Goal: Information Seeking & Learning: Learn about a topic

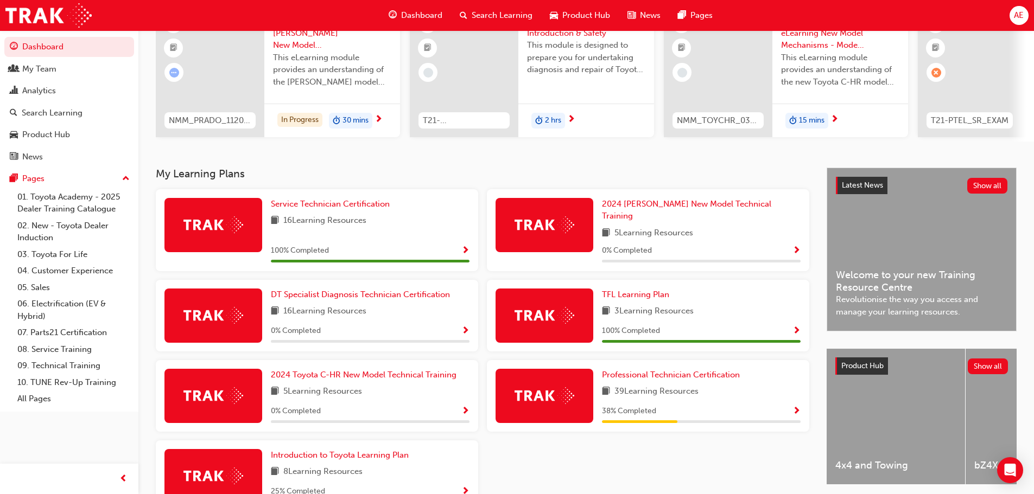
scroll to position [163, 0]
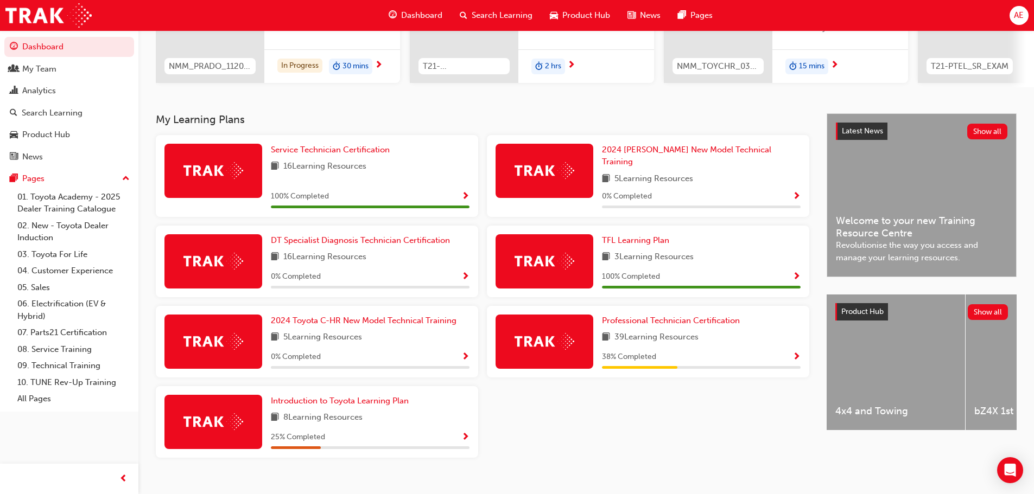
click at [212, 418] on img at bounding box center [213, 421] width 60 height 17
click at [240, 415] on img at bounding box center [213, 421] width 60 height 17
click at [343, 396] on span "Introduction to Toyota Learning Plan" at bounding box center [340, 401] width 138 height 10
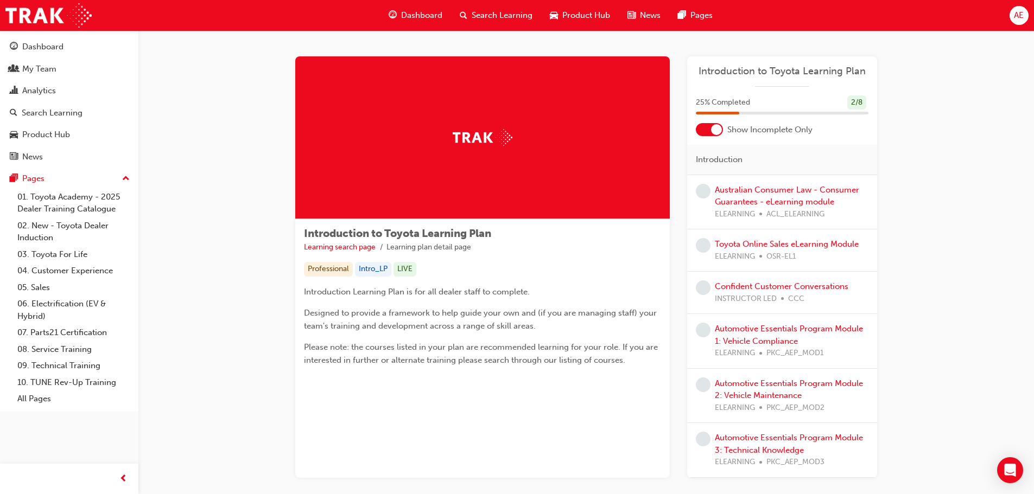
click at [704, 193] on span "learningRecordVerb_NONE-icon" at bounding box center [703, 191] width 15 height 15
click at [760, 191] on link "Australian Consumer Law - Consumer Guarantees - eLearning module" at bounding box center [787, 196] width 144 height 22
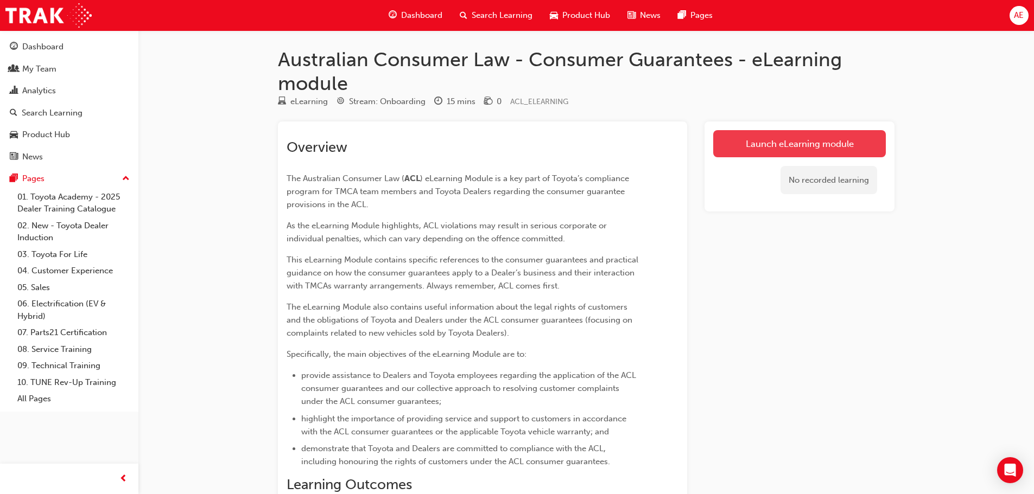
click at [760, 141] on link "Launch eLearning module" at bounding box center [799, 143] width 173 height 27
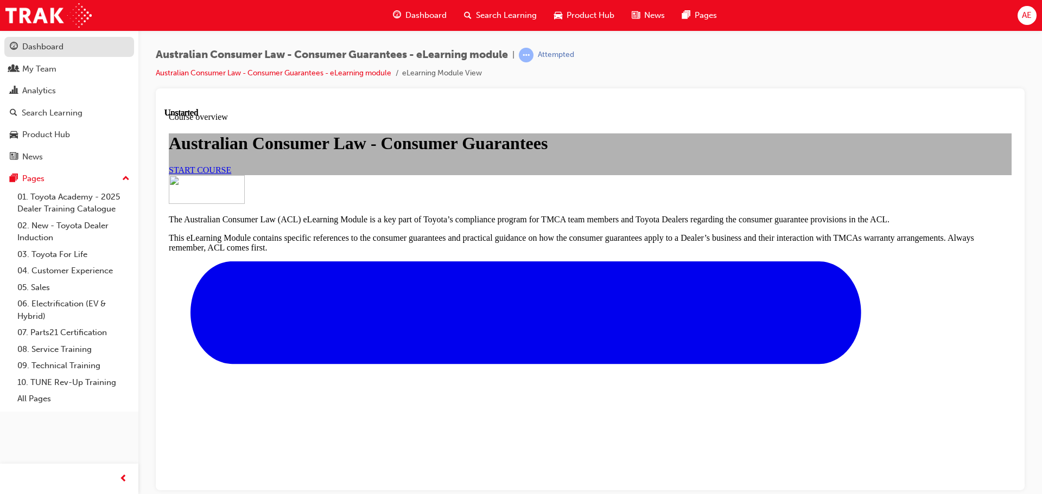
click at [53, 44] on div "Dashboard" at bounding box center [42, 47] width 41 height 12
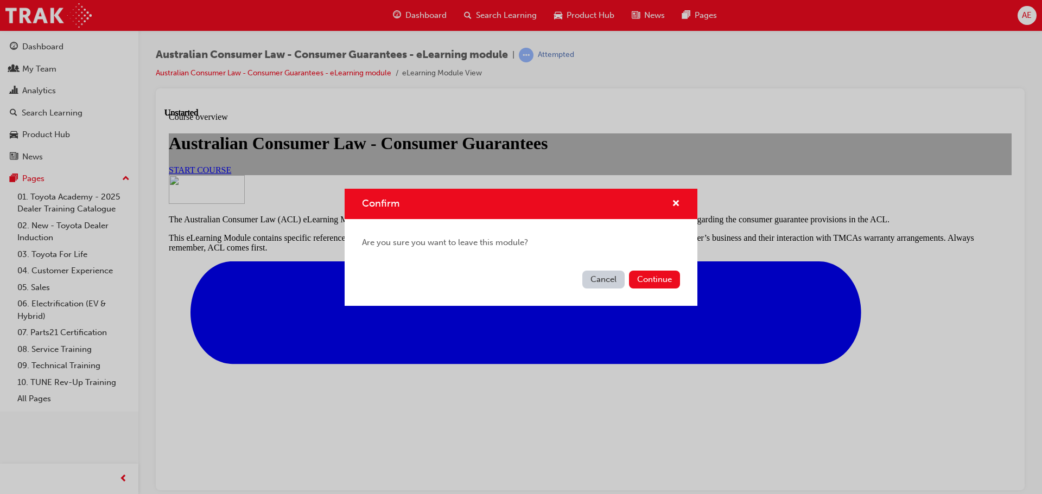
click at [610, 276] on button "Cancel" at bounding box center [603, 280] width 42 height 18
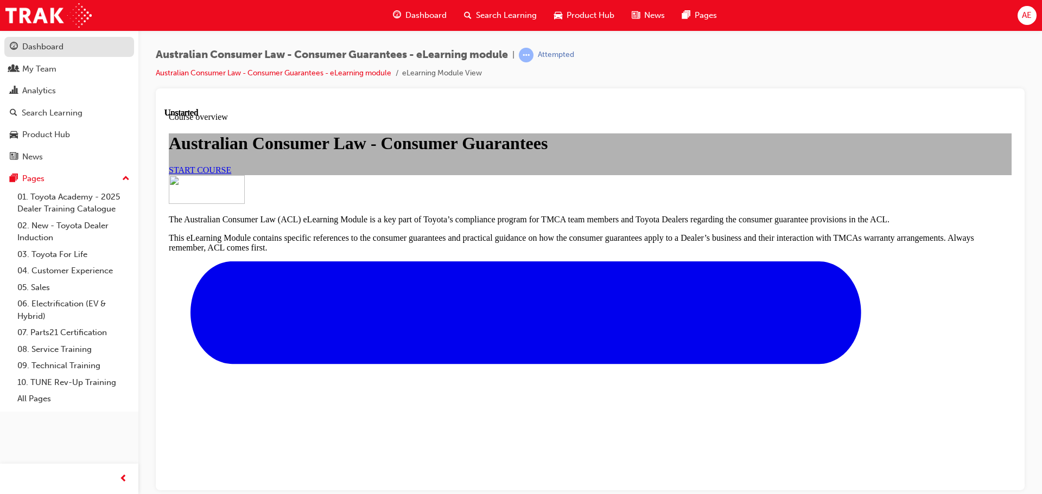
click at [28, 47] on div "Dashboard" at bounding box center [42, 47] width 41 height 12
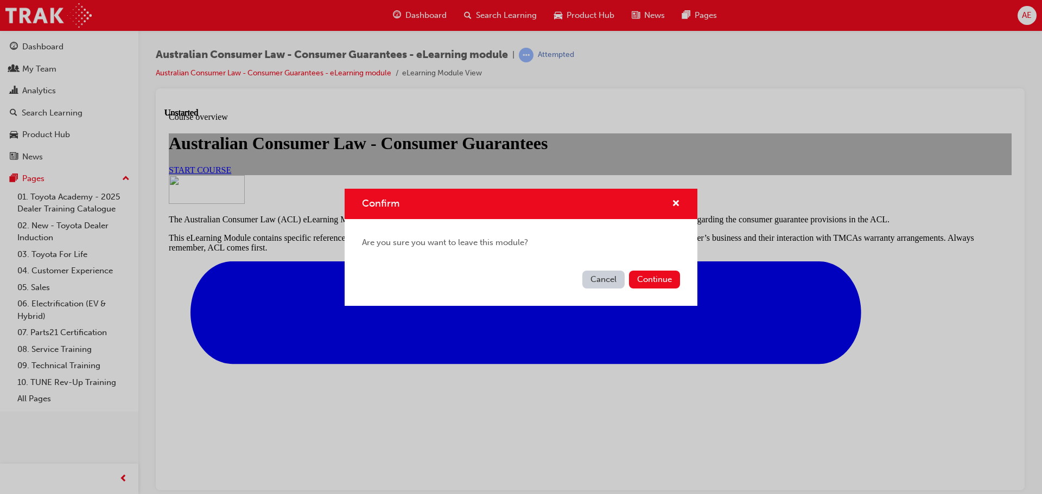
click at [609, 281] on button "Cancel" at bounding box center [603, 280] width 42 height 18
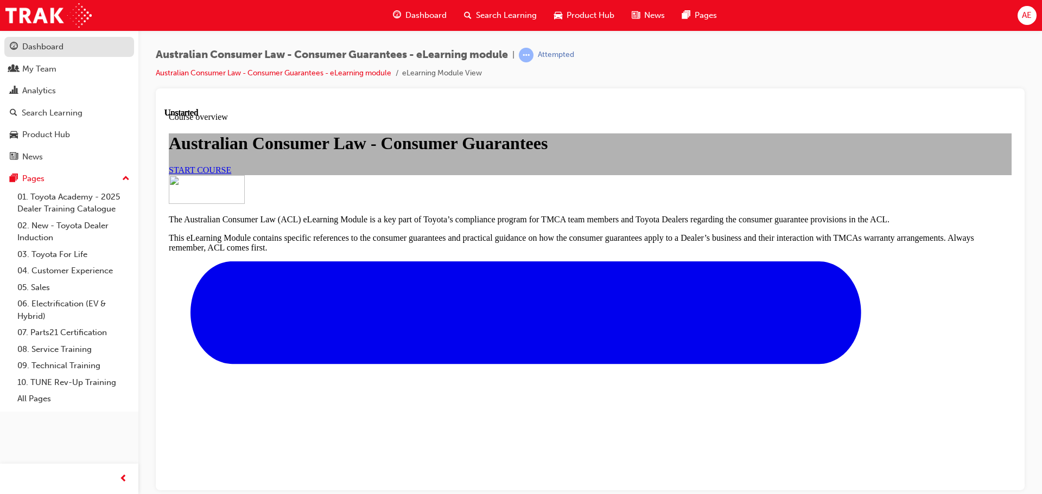
click at [42, 46] on div "Dashboard" at bounding box center [42, 47] width 41 height 12
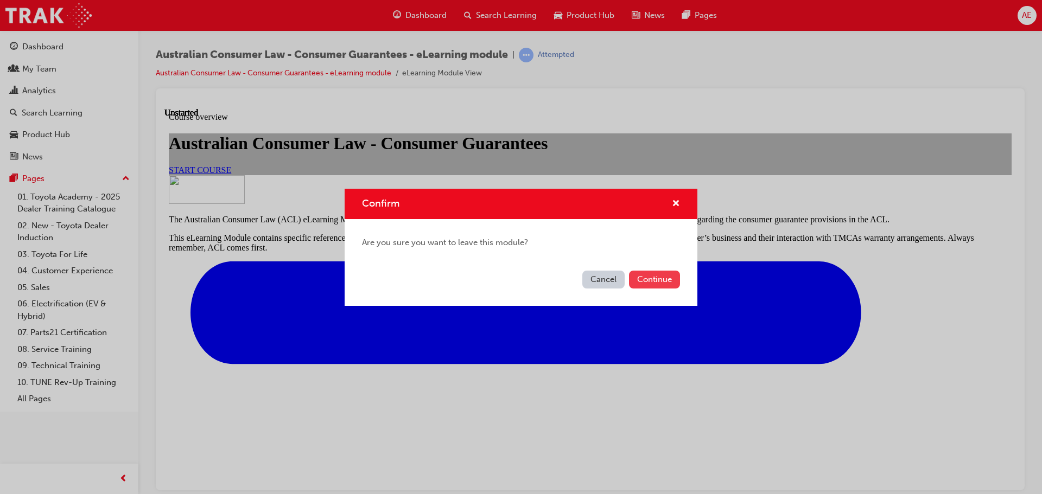
click at [641, 276] on button "Continue" at bounding box center [654, 280] width 51 height 18
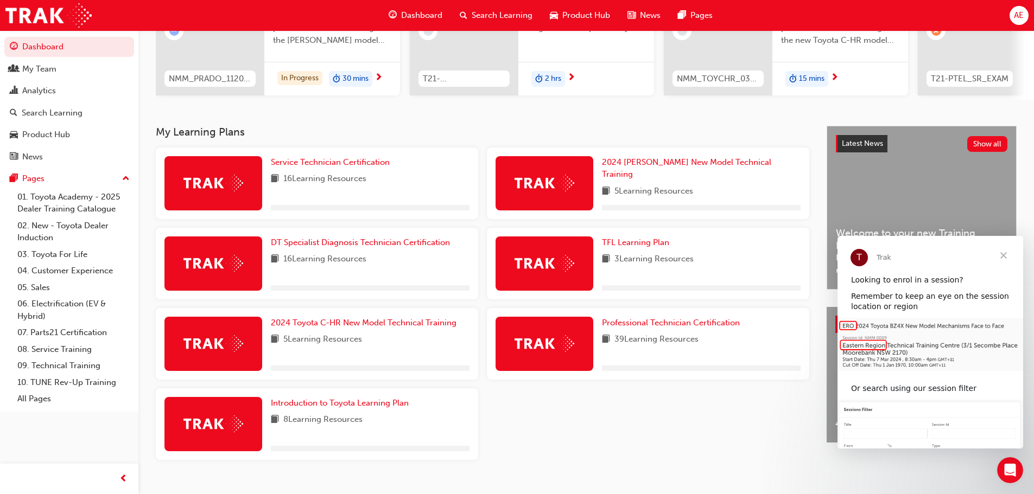
scroll to position [163, 0]
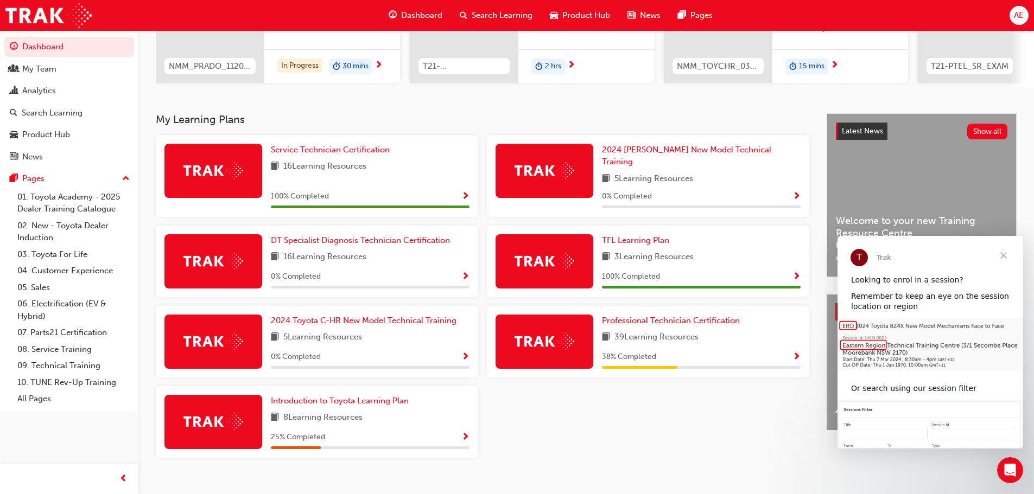
click at [564, 334] on img at bounding box center [544, 341] width 60 height 17
click at [691, 317] on span "Professional Technician Certification" at bounding box center [671, 321] width 138 height 10
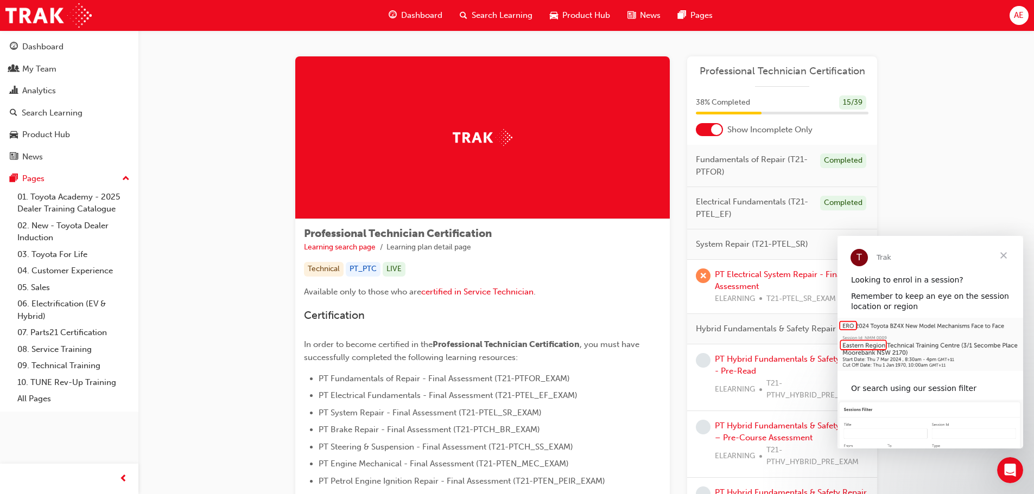
click at [1002, 257] on span "Close" at bounding box center [1003, 255] width 39 height 39
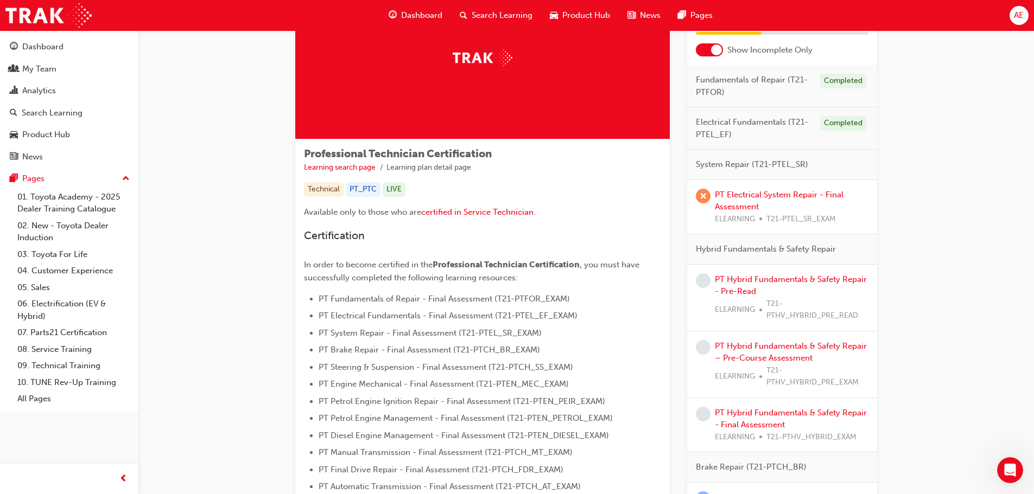
scroll to position [54, 0]
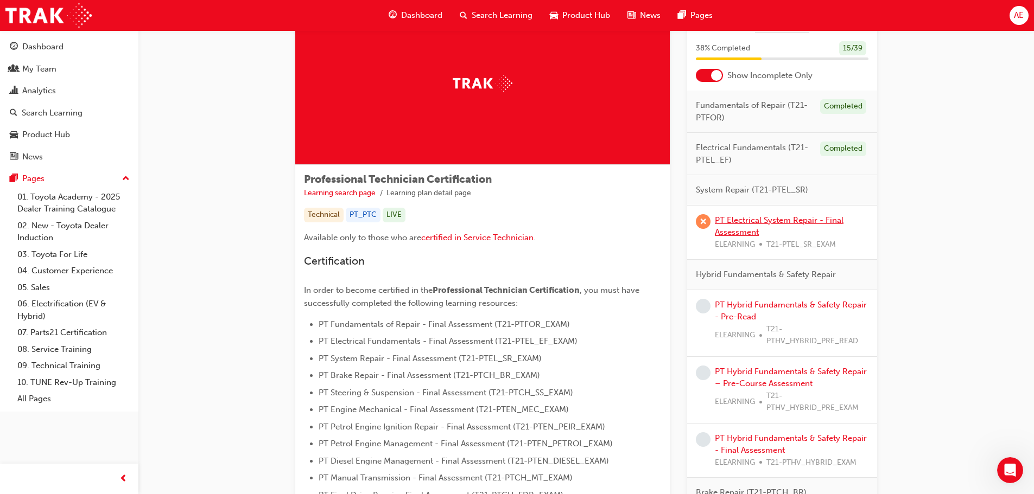
click at [742, 220] on link "PT Electrical System Repair - Final Assessment" at bounding box center [779, 226] width 129 height 22
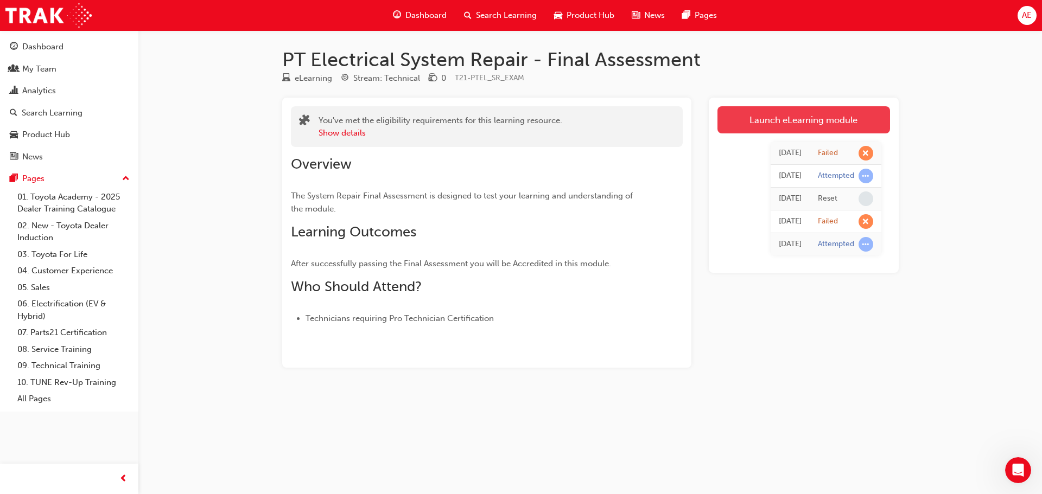
click at [797, 116] on link "Launch eLearning module" at bounding box center [803, 119] width 173 height 27
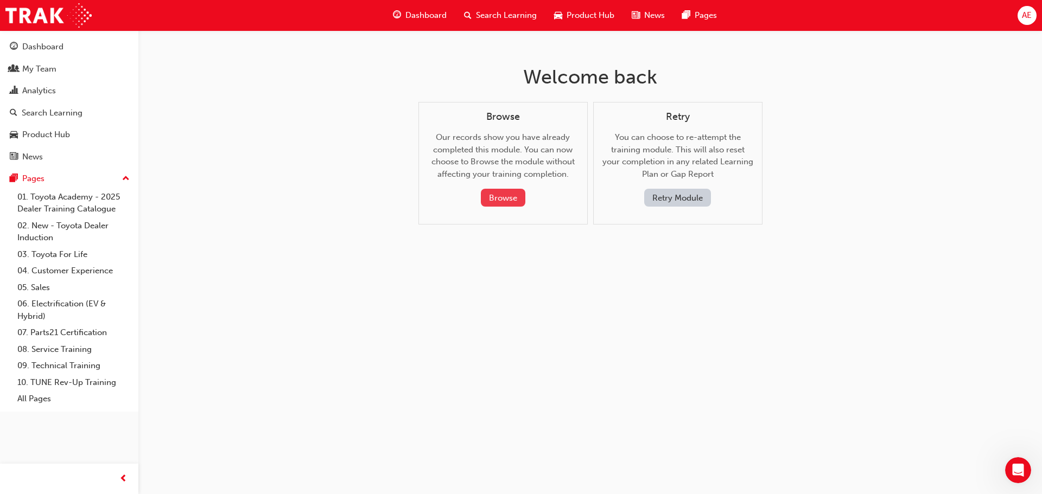
click at [495, 197] on button "Browse" at bounding box center [503, 198] width 44 height 18
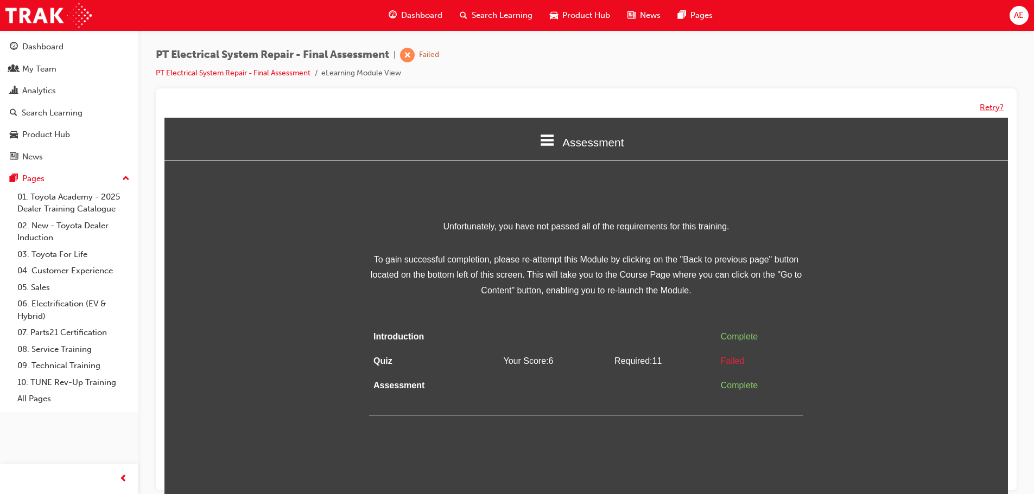
click at [993, 109] on button "Retry?" at bounding box center [991, 107] width 24 height 12
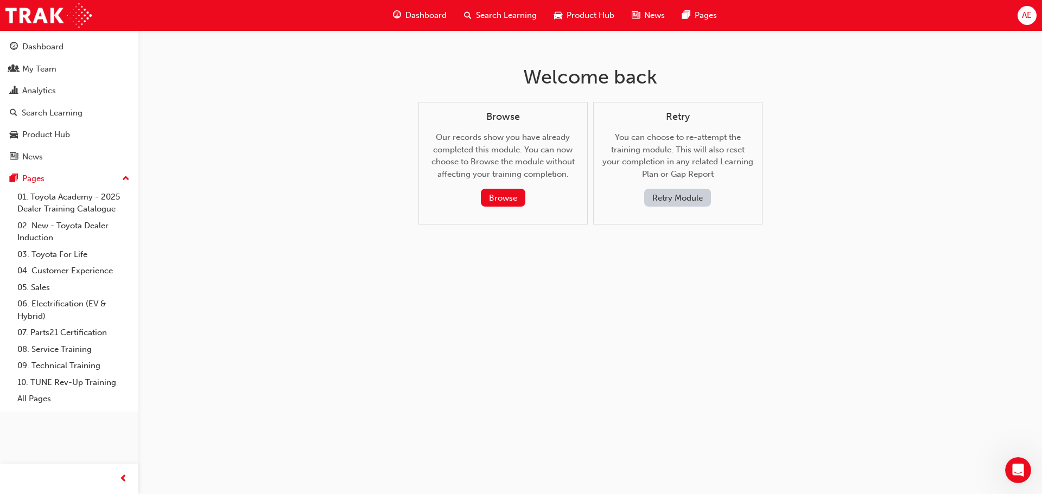
click at [673, 196] on button "Retry Module" at bounding box center [677, 198] width 67 height 18
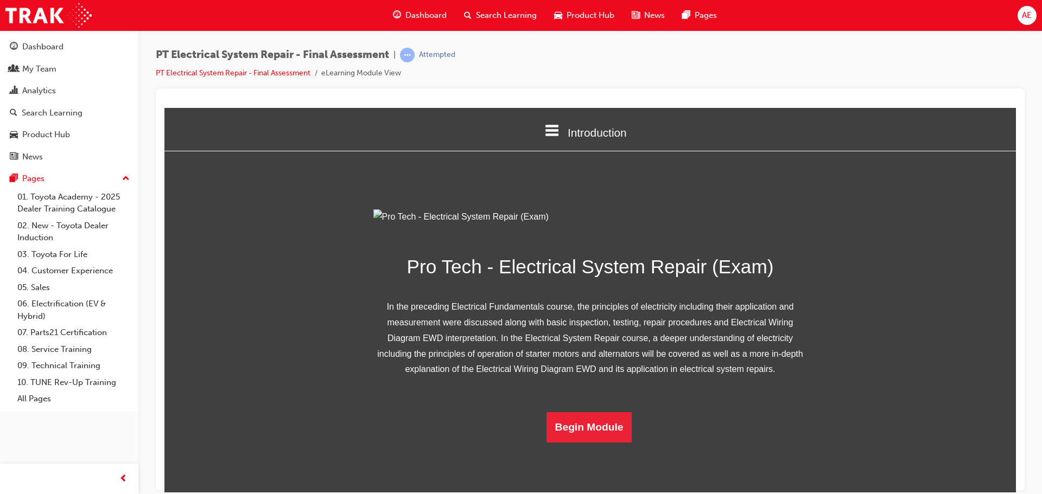
click at [549, 130] on icon at bounding box center [553, 129] width 14 height 11
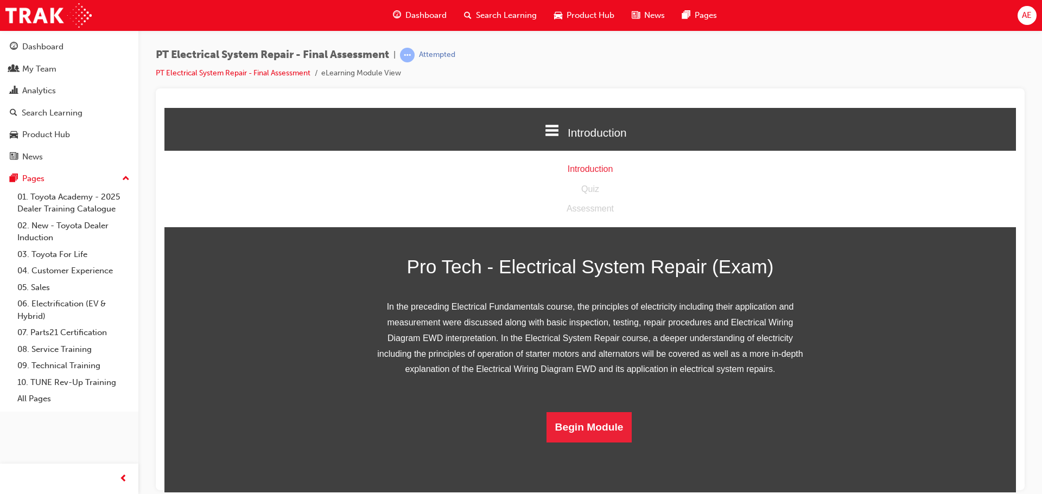
click at [583, 170] on div "Introduction" at bounding box center [589, 169] width 851 height 16
click at [588, 442] on button "Begin Module" at bounding box center [589, 427] width 86 height 30
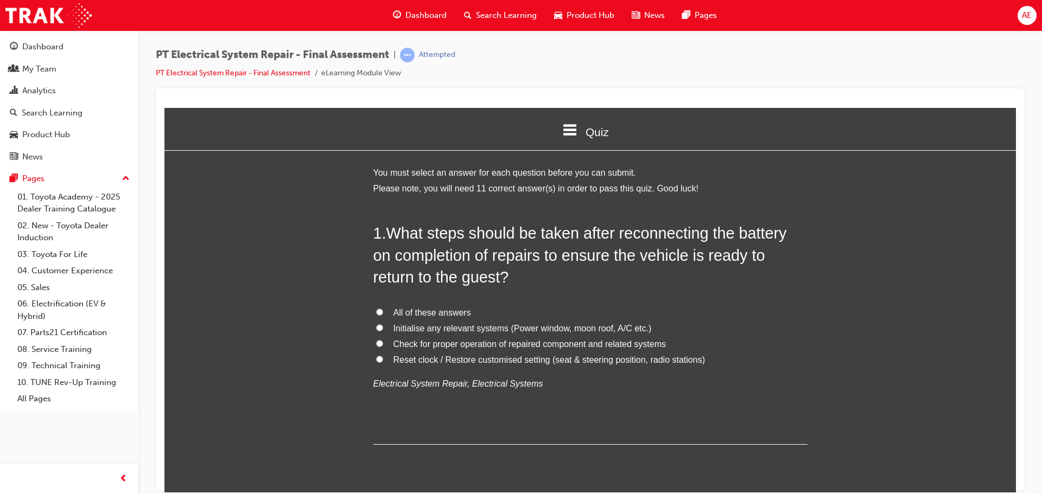
scroll to position [54, 0]
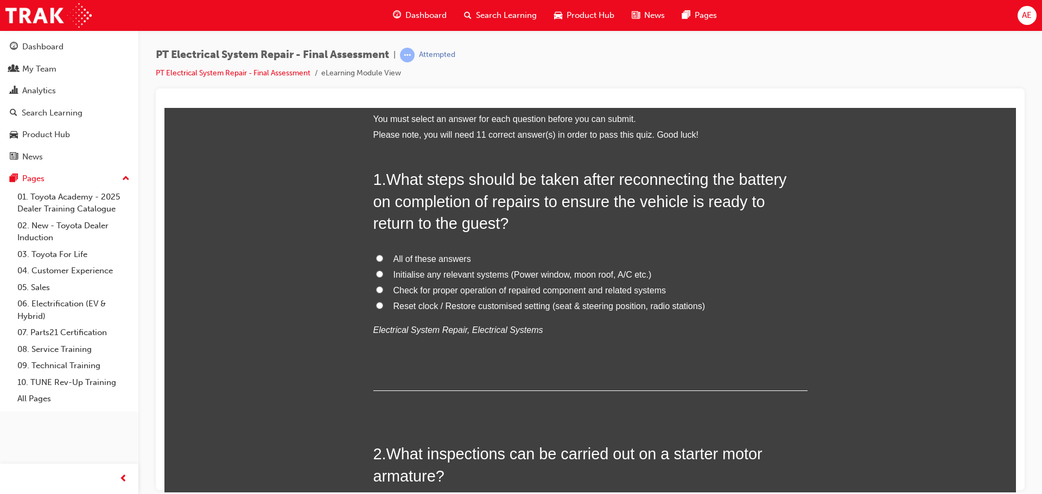
click at [376, 257] on input "All of these answers" at bounding box center [379, 257] width 7 height 7
radio input "true"
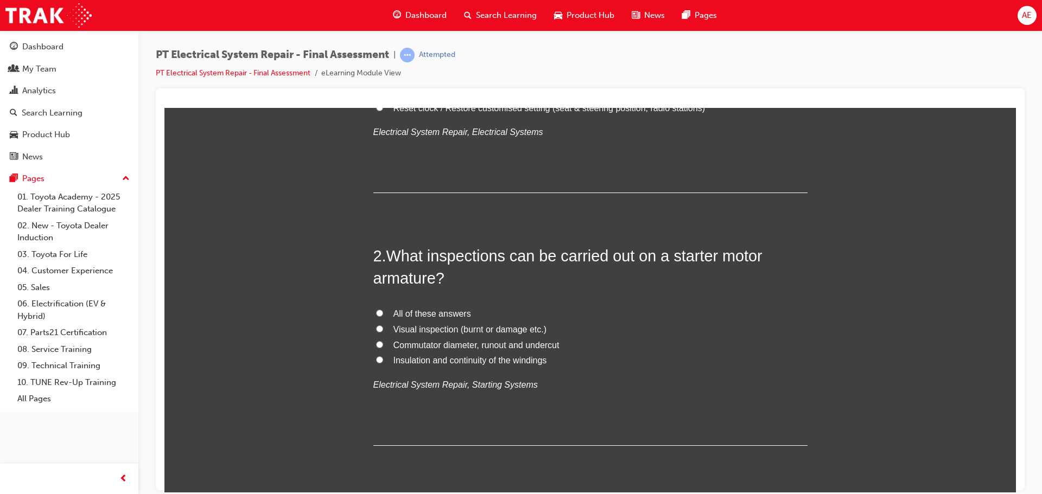
scroll to position [271, 0]
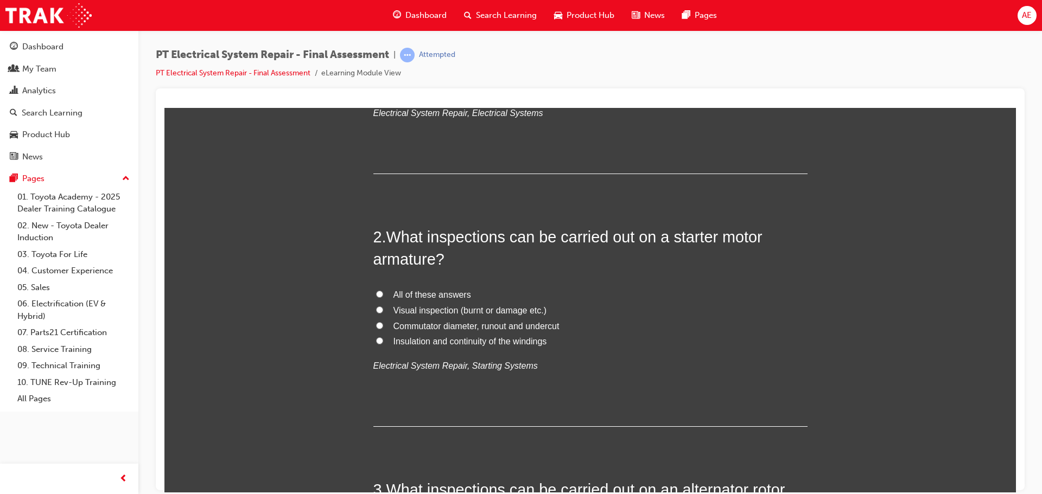
click at [376, 294] on input "All of these answers" at bounding box center [379, 293] width 7 height 7
radio input "true"
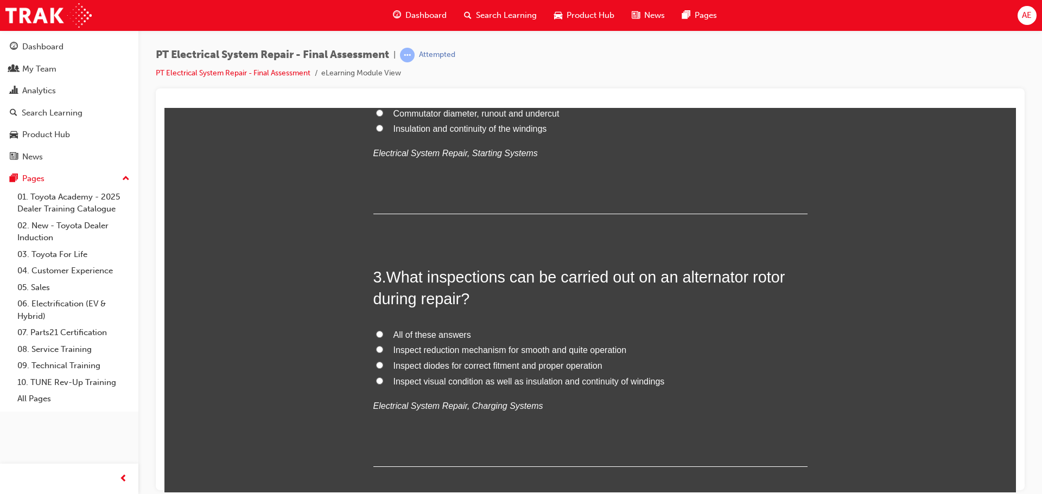
scroll to position [488, 0]
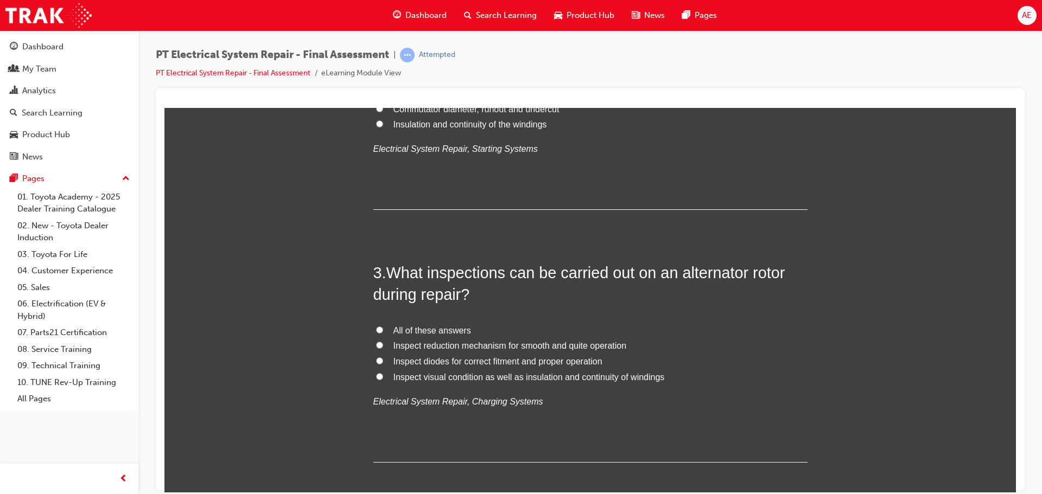
click at [376, 329] on input "All of these answers" at bounding box center [379, 329] width 7 height 7
radio input "true"
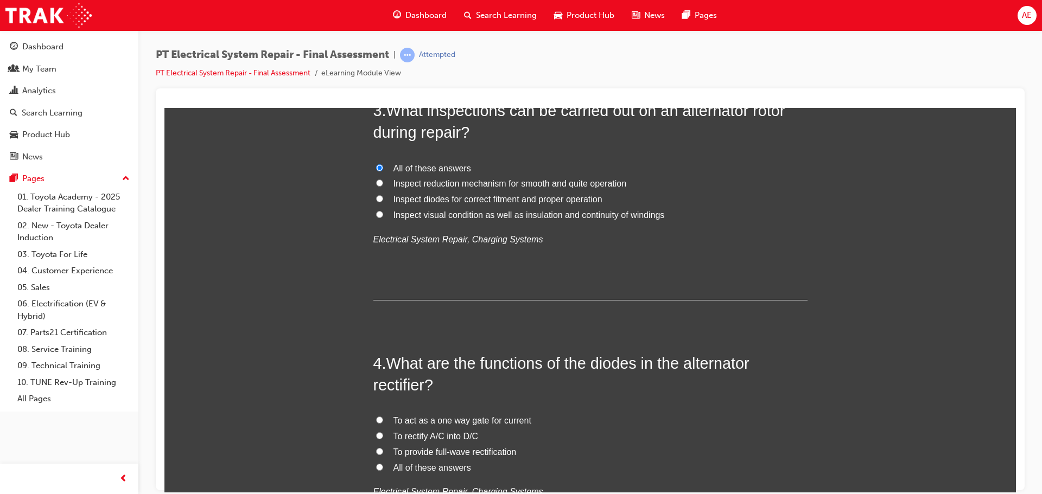
scroll to position [705, 0]
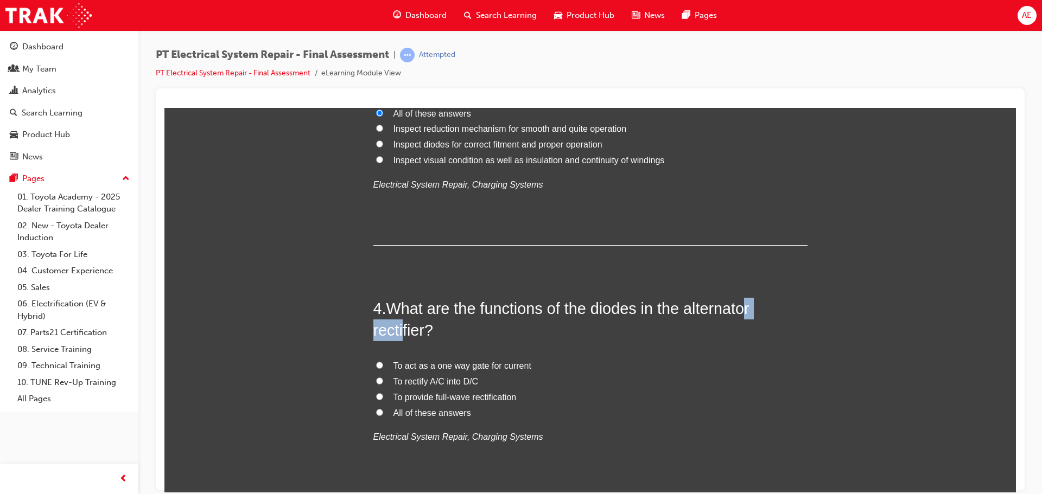
drag, startPoint x: 747, startPoint y: 308, endPoint x: 401, endPoint y: 337, distance: 347.4
click at [401, 337] on span "What are the functions of the diodes in the alternator rectifier?" at bounding box center [561, 319] width 376 height 39
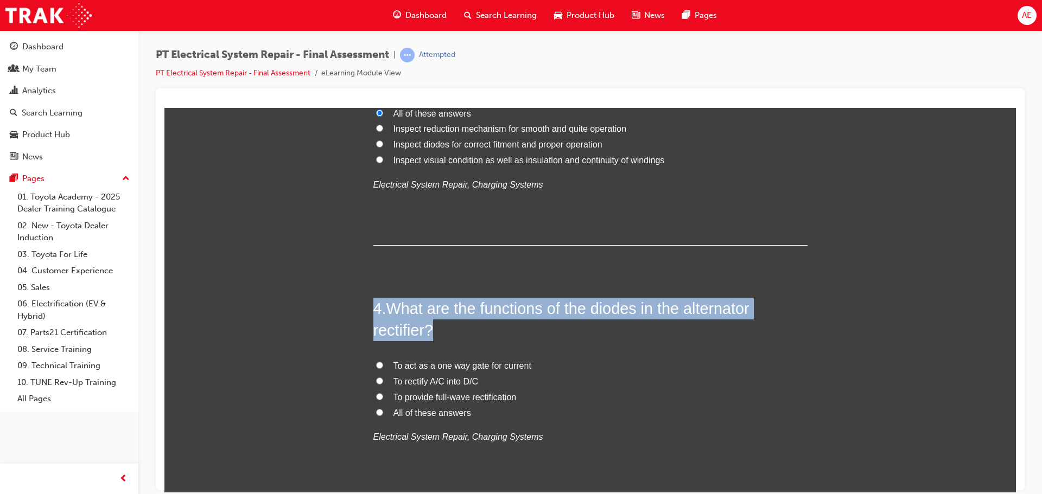
drag, startPoint x: 440, startPoint y: 329, endPoint x: 358, endPoint y: 295, distance: 89.0
click at [526, 307] on span "What are the functions of the diodes in the alternator rectifier?" at bounding box center [561, 319] width 376 height 39
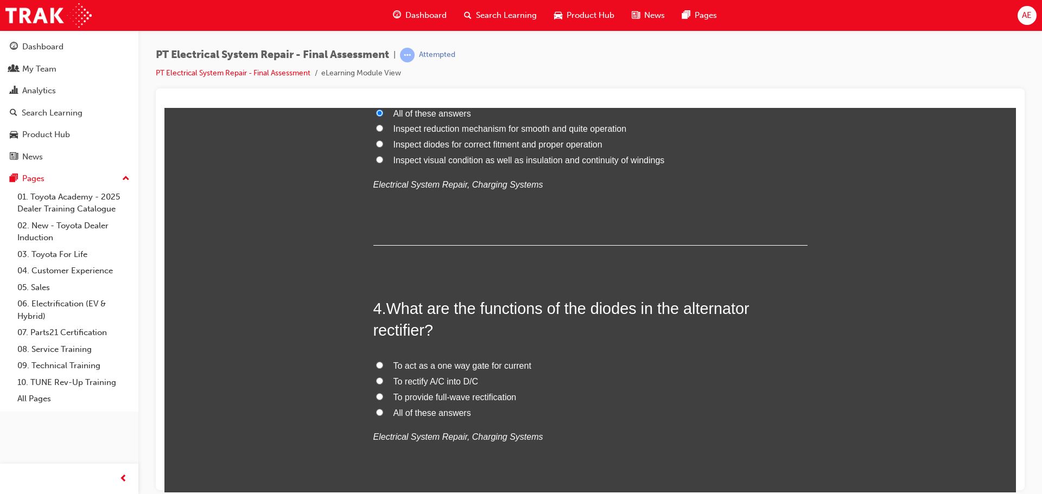
click at [526, 307] on span "What are the functions of the diodes in the alternator rectifier?" at bounding box center [561, 319] width 376 height 39
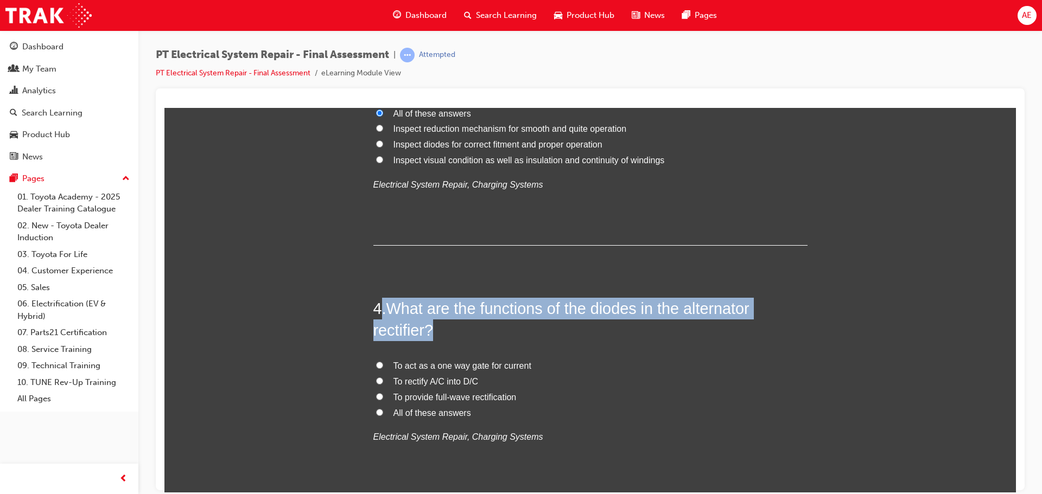
drag, startPoint x: 444, startPoint y: 332, endPoint x: 375, endPoint y: 306, distance: 73.5
click at [375, 306] on h2 "4 . What are the functions of the diodes in the alternator rectifier?" at bounding box center [590, 319] width 434 height 44
copy h2 ". What are the functions of the diodes in the alternator rectifier?"
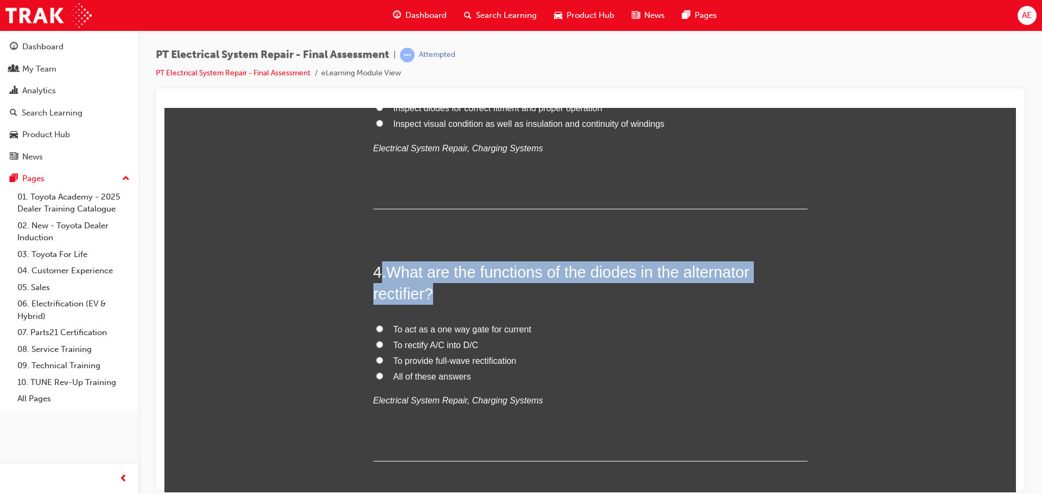
scroll to position [760, 0]
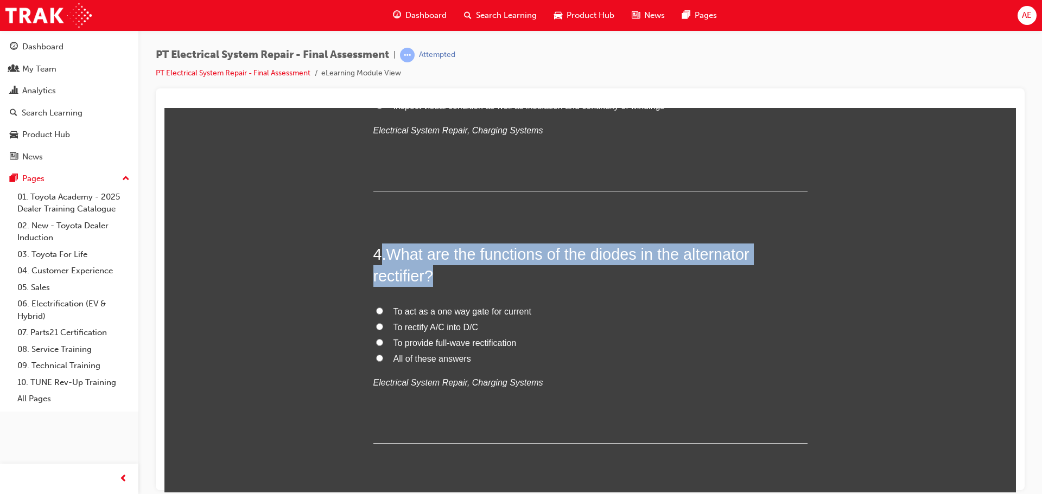
click at [376, 356] on input "All of these answers" at bounding box center [379, 357] width 7 height 7
radio input "true"
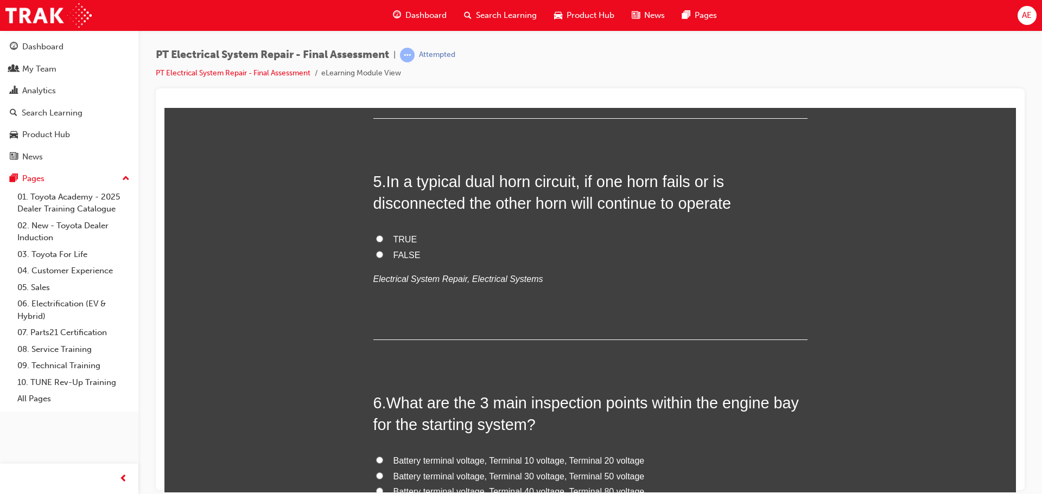
scroll to position [1085, 0]
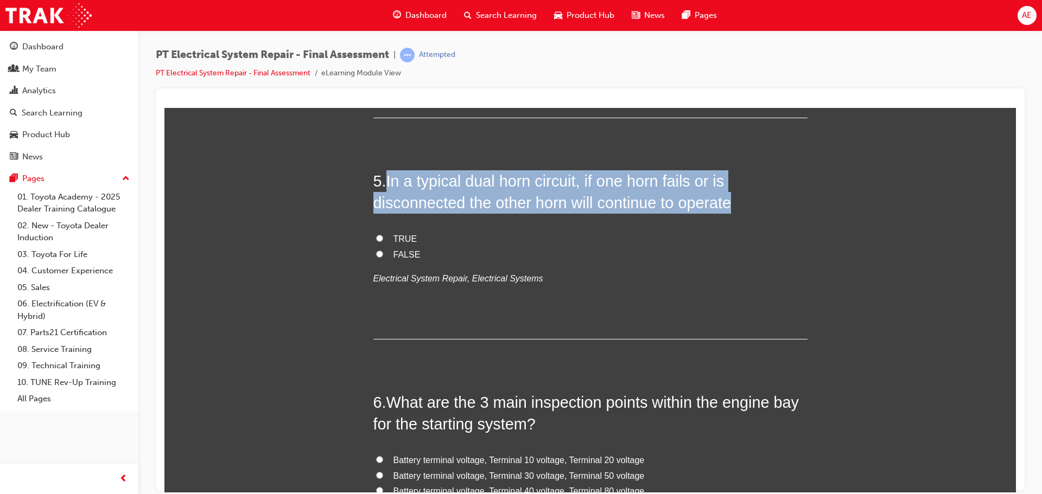
drag, startPoint x: 738, startPoint y: 200, endPoint x: 385, endPoint y: 182, distance: 353.2
click at [385, 182] on h2 "5 . In a typical dual horn circuit, if one horn fails or is disconnected the ot…" at bounding box center [590, 192] width 434 height 44
copy span "In a typical dual horn circuit, if one horn fails or is disconnected the other …"
click at [376, 236] on input "TRUE" at bounding box center [379, 237] width 7 height 7
radio input "true"
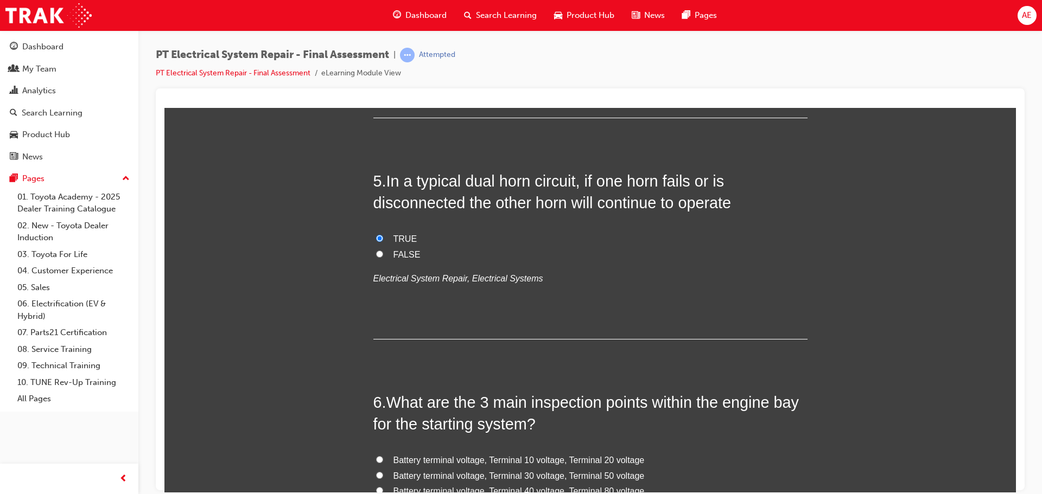
drag, startPoint x: 856, startPoint y: 173, endPoint x: 241, endPoint y: 174, distance: 614.8
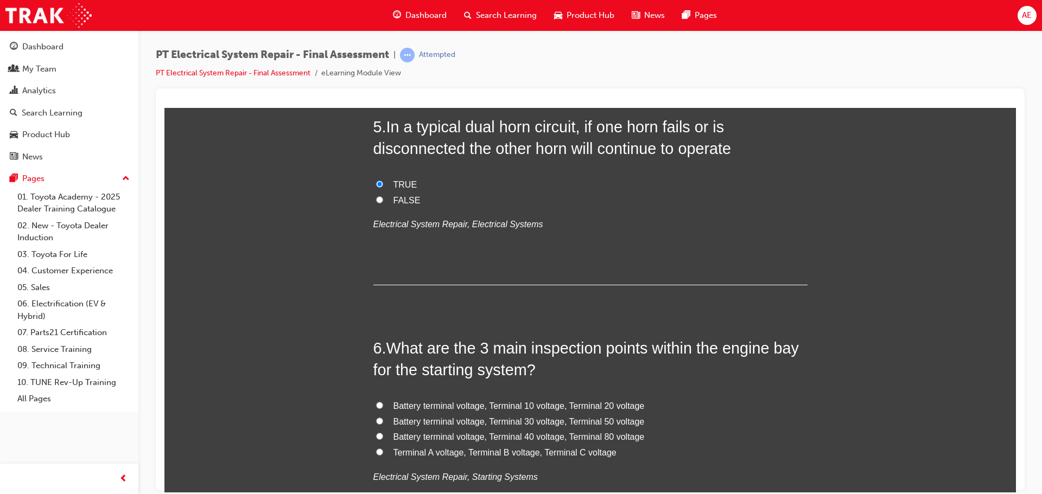
scroll to position [1194, 0]
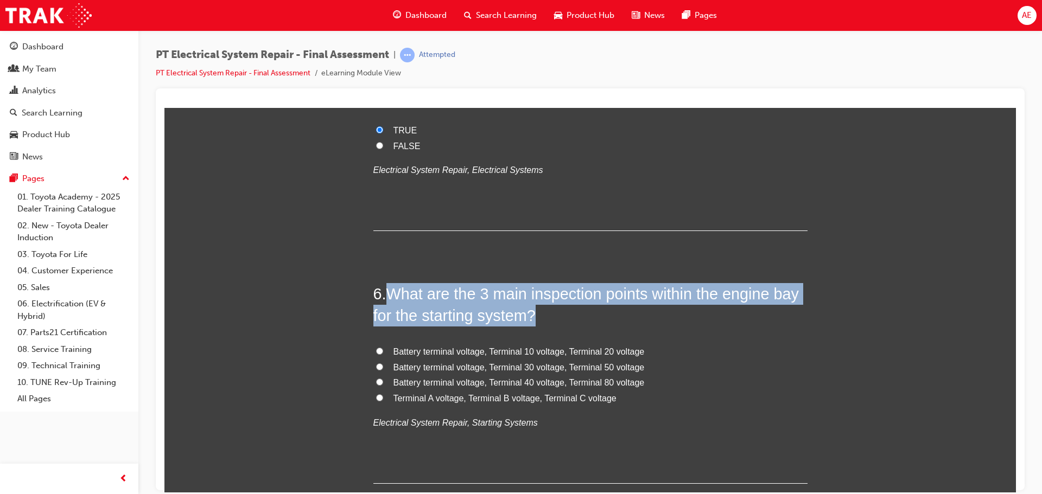
drag, startPoint x: 536, startPoint y: 312, endPoint x: 380, endPoint y: 296, distance: 156.0
click at [380, 296] on h2 "6 . What are the 3 main inspection points within the engine bay for the startin…" at bounding box center [590, 305] width 434 height 44
copy h2 "What are the 3 main inspection points within the engine bay for the starting sy…"
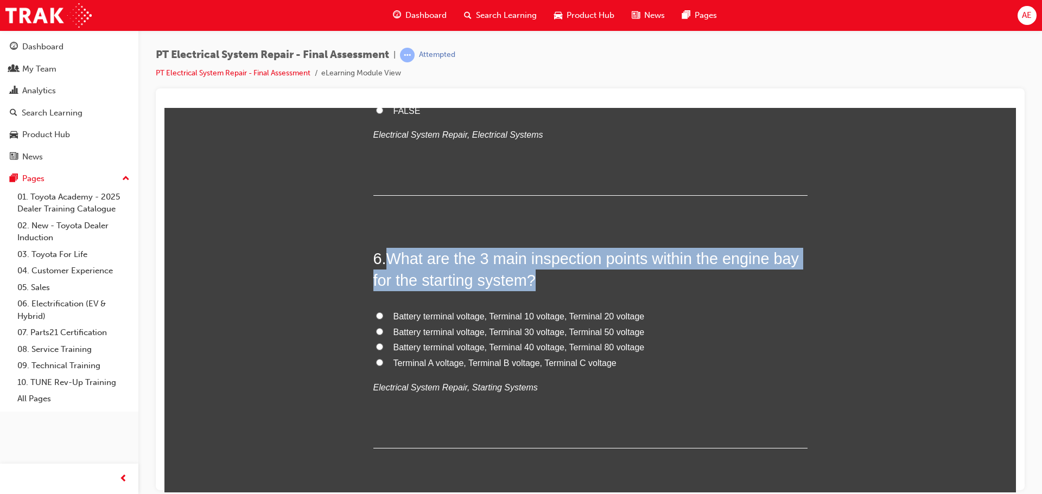
scroll to position [1248, 0]
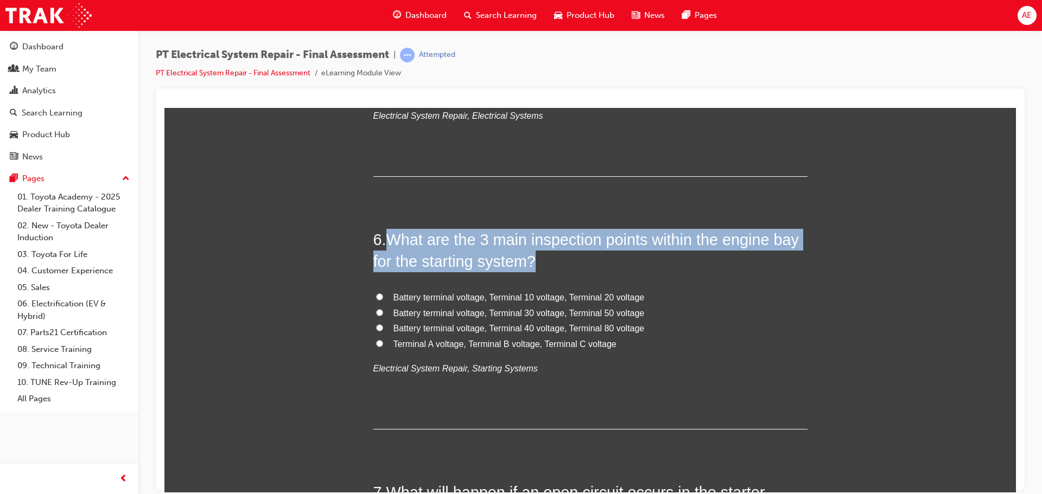
click at [377, 312] on input "Battery terminal voltage, Terminal 30 voltage, Terminal 50 voltage" at bounding box center [379, 312] width 7 height 7
radio input "true"
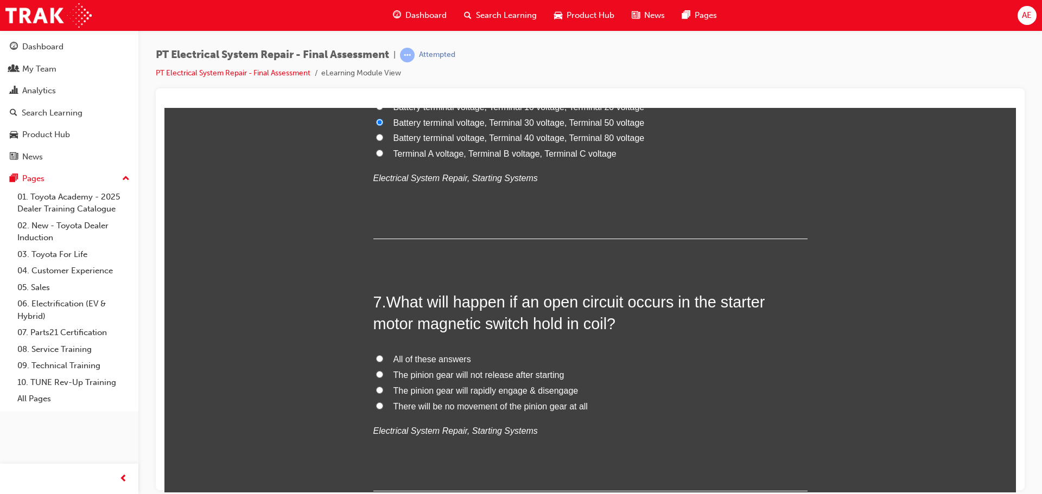
scroll to position [1465, 0]
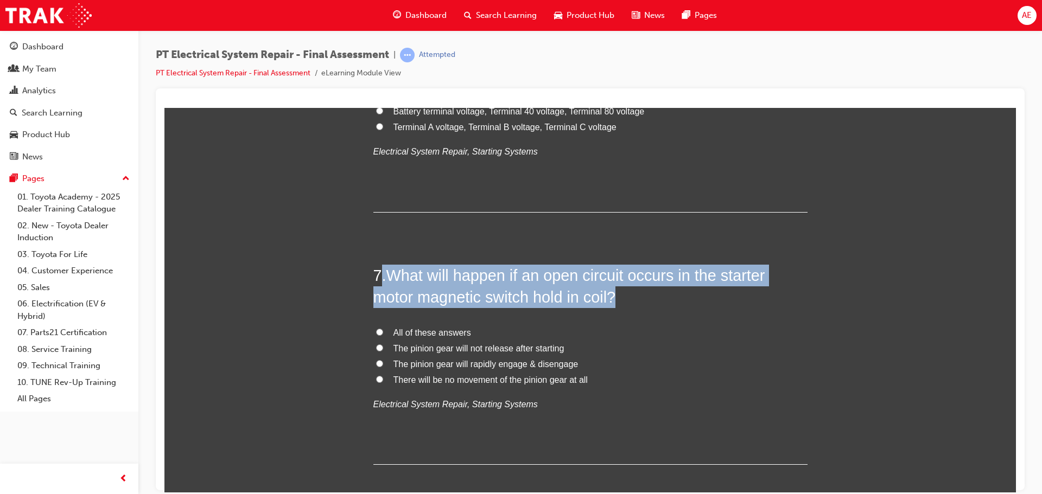
drag, startPoint x: 612, startPoint y: 295, endPoint x: 380, endPoint y: 277, distance: 232.4
click at [380, 277] on h2 "7 . What will happen if an open circuit occurs in the starter motor magnetic sw…" at bounding box center [590, 286] width 434 height 44
copy h2 ". What will happen if an open circuit occurs in the starter motor magnetic swit…"
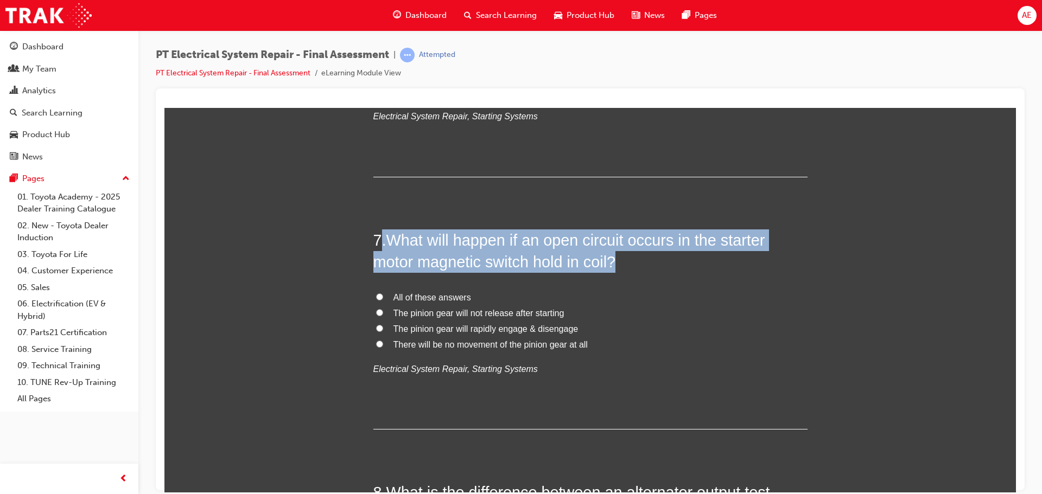
scroll to position [1519, 0]
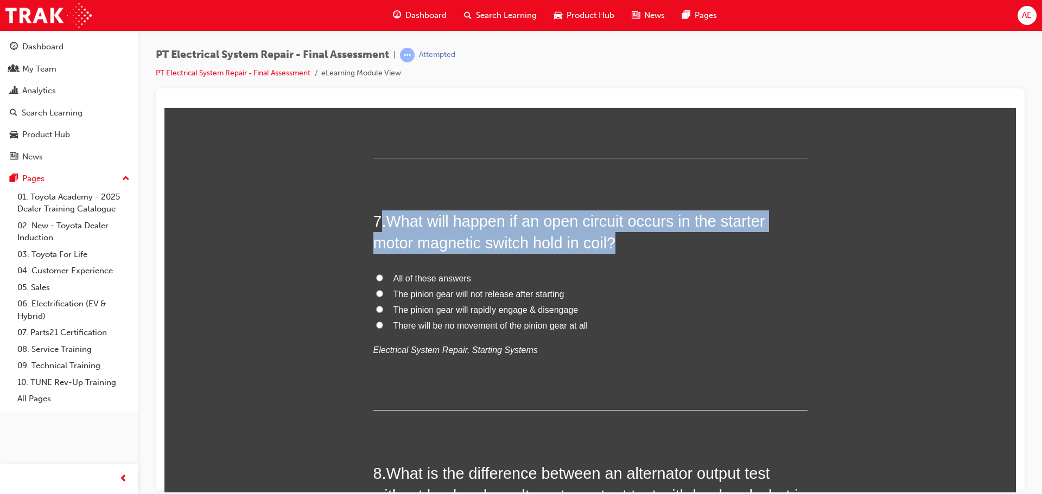
click at [377, 308] on input "The pinion gear will rapidly engage & disengage" at bounding box center [379, 308] width 7 height 7
radio input "true"
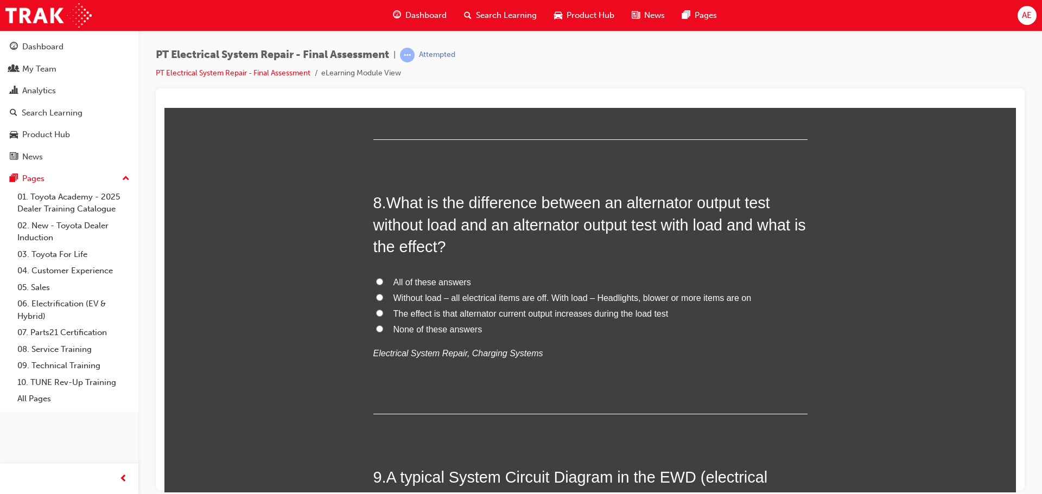
scroll to position [1791, 0]
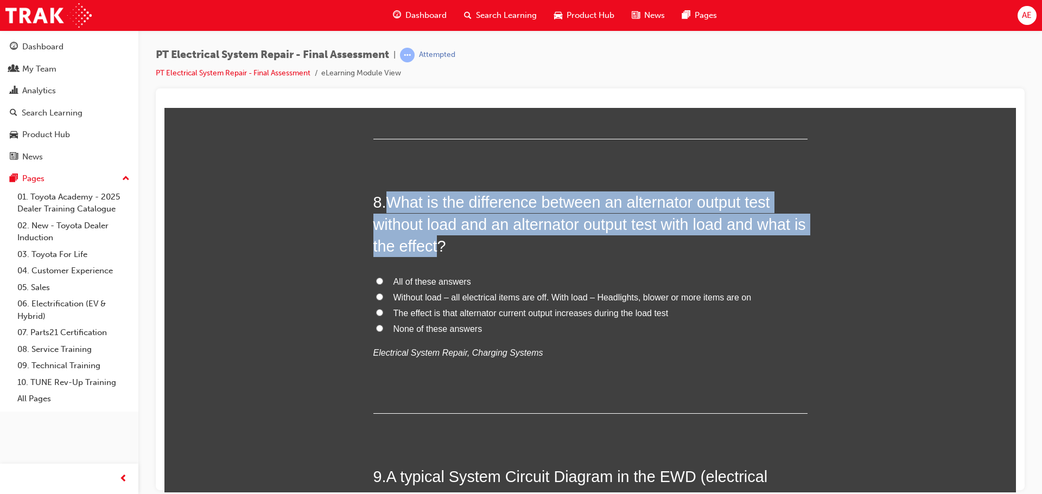
drag, startPoint x: 448, startPoint y: 245, endPoint x: 394, endPoint y: 208, distance: 65.9
click at [386, 208] on span "What is the difference between an alternator output test without load and an al…" at bounding box center [589, 223] width 432 height 61
copy span "What is the difference between an alternator output test without load and an al…"
click at [376, 280] on input "All of these answers" at bounding box center [379, 280] width 7 height 7
radio input "true"
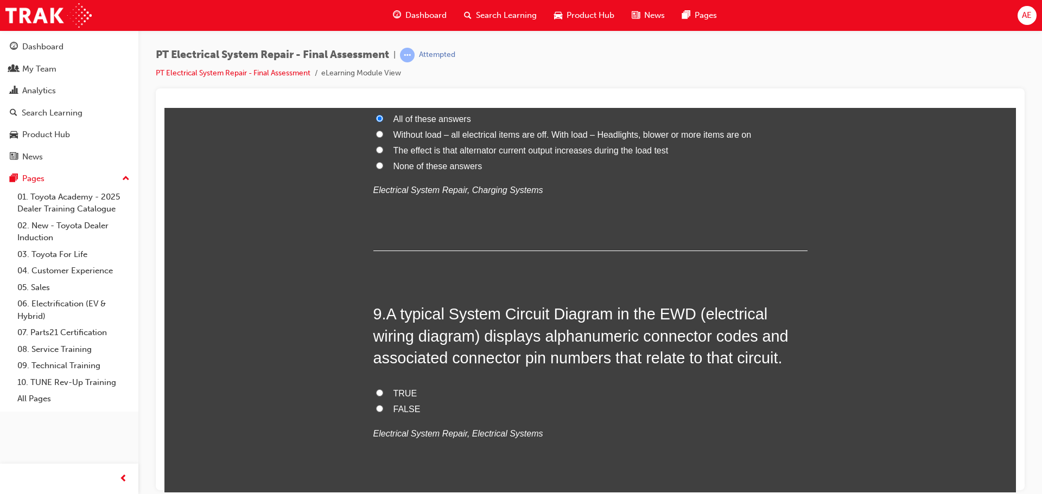
scroll to position [2008, 0]
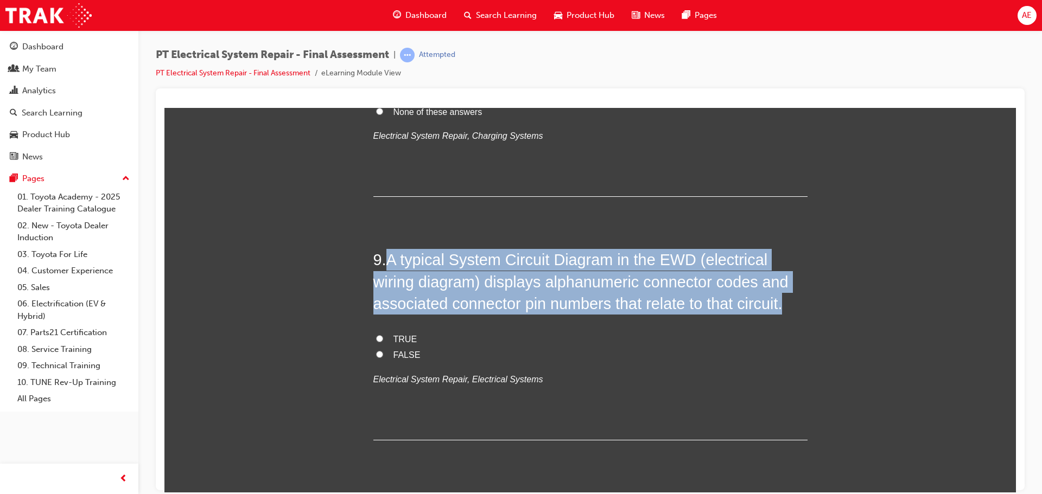
drag, startPoint x: 783, startPoint y: 302, endPoint x: 387, endPoint y: 261, distance: 397.7
click at [387, 261] on h2 "9 . A typical System Circuit Diagram in the EWD (electrical wiring diagram) dis…" at bounding box center [590, 282] width 434 height 66
copy span "A typical System Circuit Diagram in the EWD (electrical wiring diagram) display…"
click at [376, 338] on input "TRUE" at bounding box center [379, 338] width 7 height 7
radio input "true"
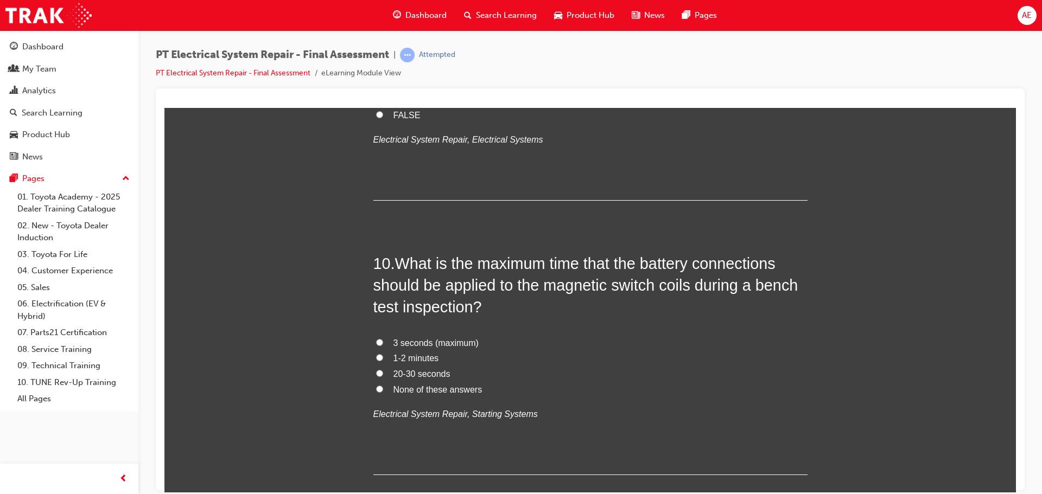
scroll to position [2279, 0]
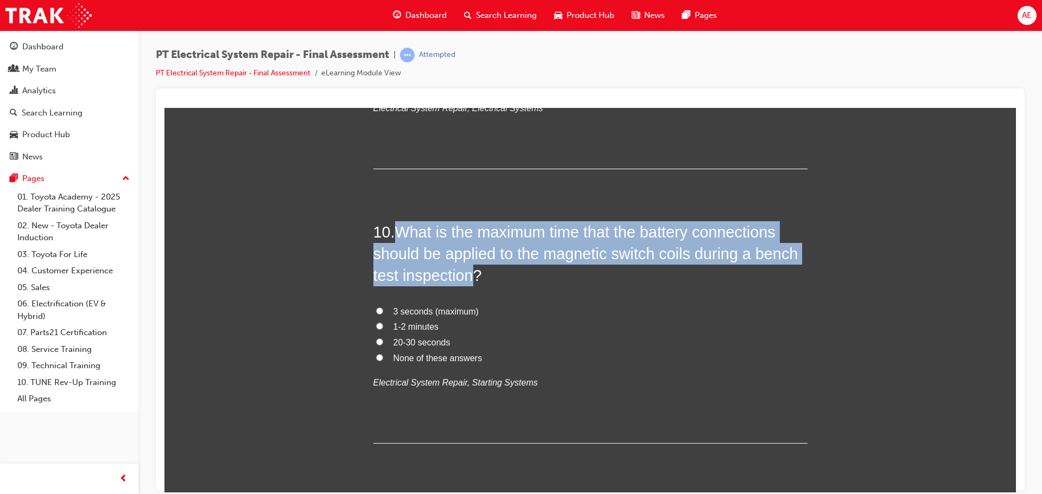
drag, startPoint x: 473, startPoint y: 275, endPoint x: 394, endPoint y: 234, distance: 88.1
click at [394, 234] on span "What is the maximum time that the battery connections should be applied to the …" at bounding box center [585, 253] width 425 height 61
copy span "What is the maximum time that the battery connections should be applied to the …"
click at [376, 311] on input "3 seconds (maximum)" at bounding box center [379, 310] width 7 height 7
radio input "true"
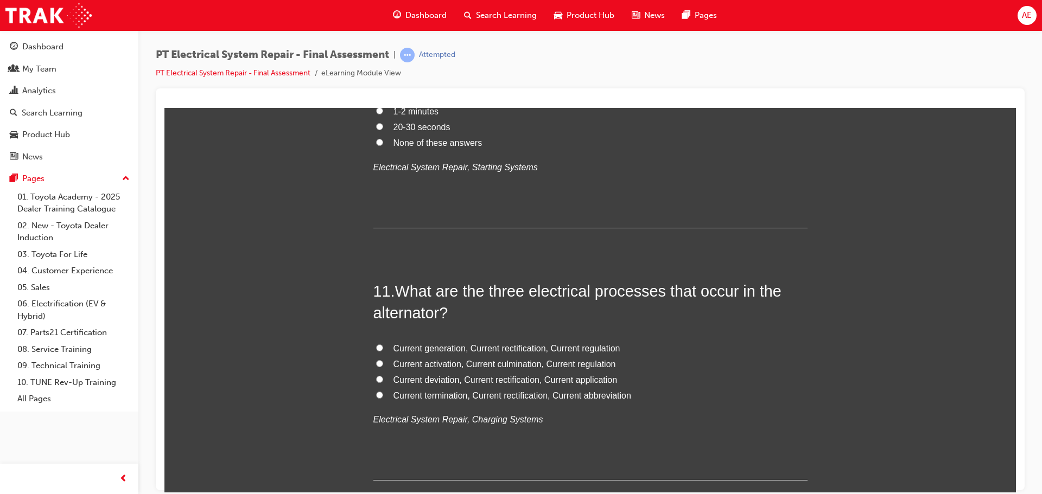
scroll to position [2550, 0]
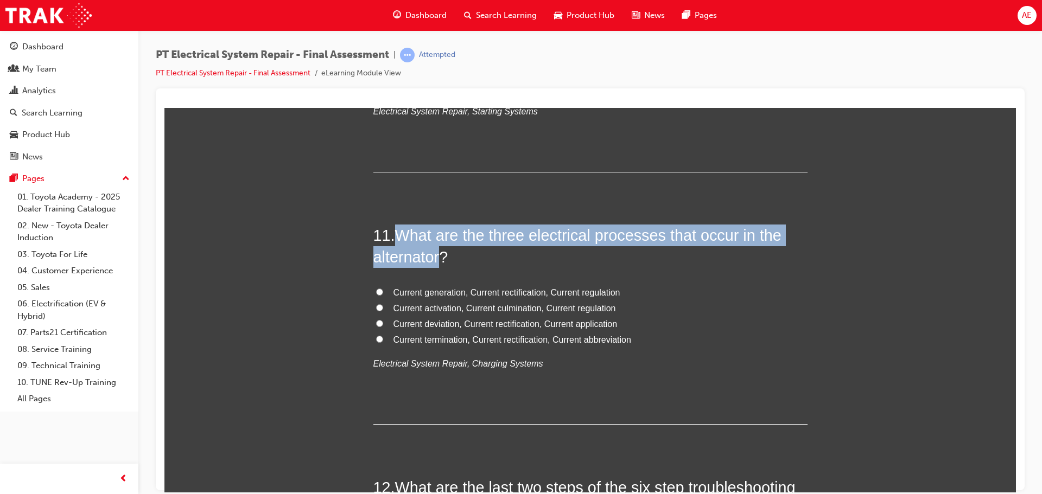
drag, startPoint x: 440, startPoint y: 259, endPoint x: 402, endPoint y: 237, distance: 44.5
click at [402, 237] on span "What are the three electrical processes that occur in the alternator?" at bounding box center [577, 245] width 408 height 39
copy span "What are the three electrical processes that occur in the alternator"
click at [376, 291] on input "Current generation, Current rectification, Current regulation" at bounding box center [379, 291] width 7 height 7
radio input "true"
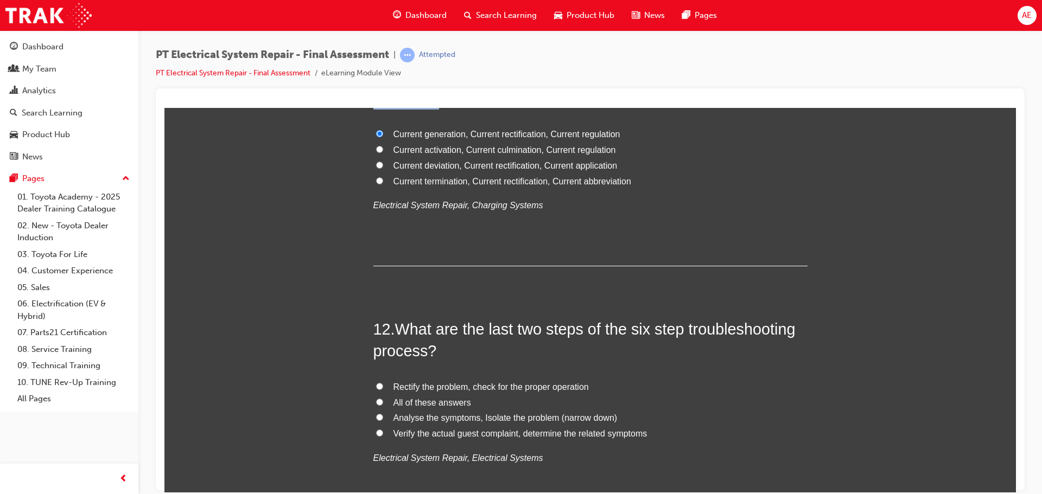
scroll to position [2713, 0]
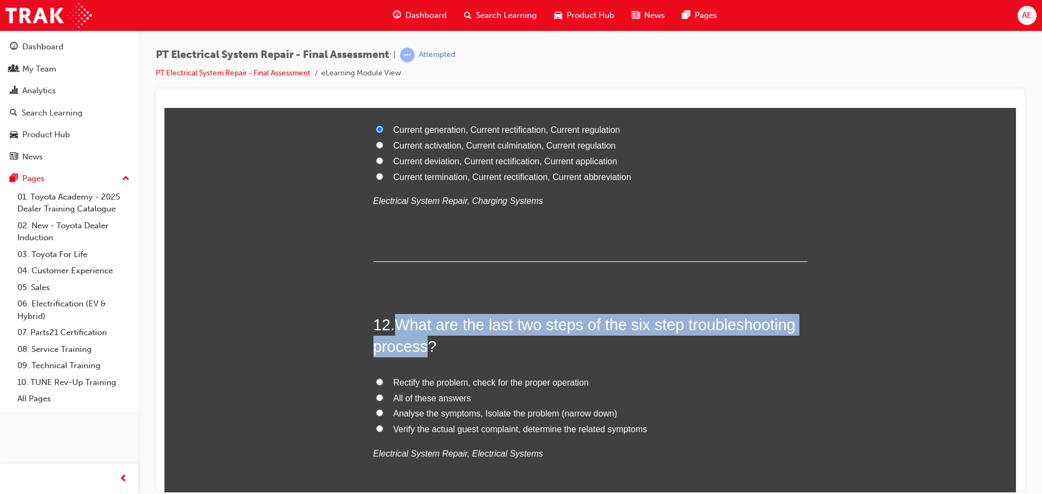
drag, startPoint x: 422, startPoint y: 348, endPoint x: 392, endPoint y: 324, distance: 38.3
click at [392, 324] on h2 "12 . What are the last two steps of the six step troubleshooting process?" at bounding box center [590, 336] width 434 height 44
copy h2 "What are the last two steps of the six step troubleshooting process"
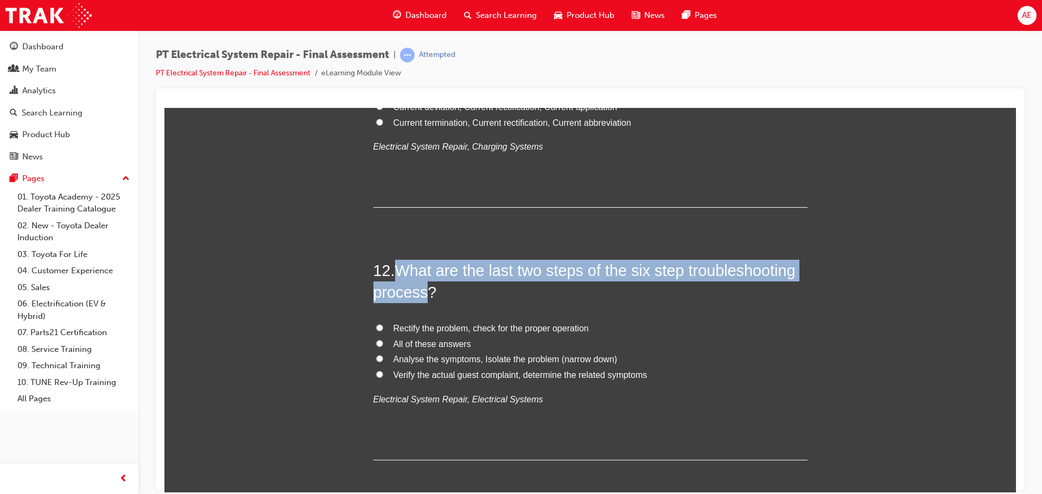
scroll to position [2822, 0]
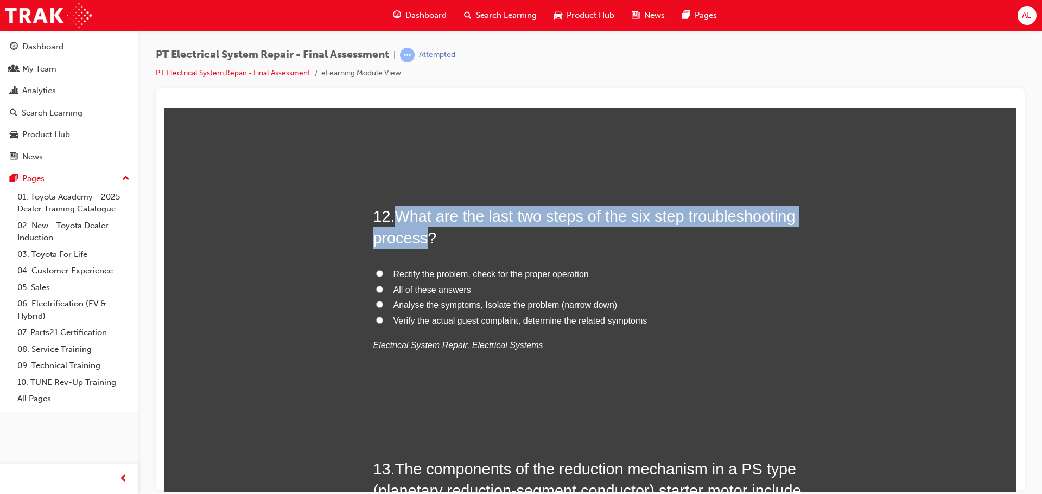
click at [376, 289] on input "All of these answers" at bounding box center [379, 288] width 7 height 7
radio input "true"
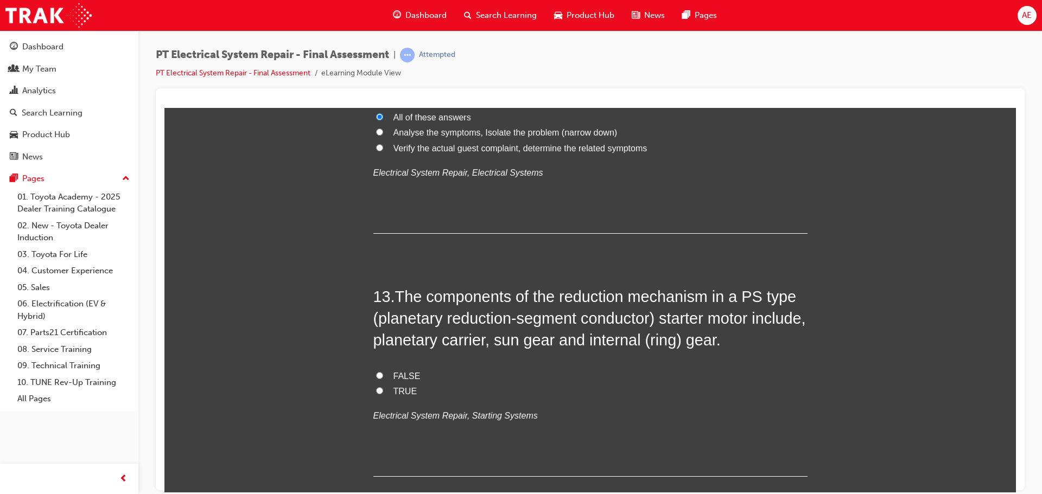
scroll to position [3039, 0]
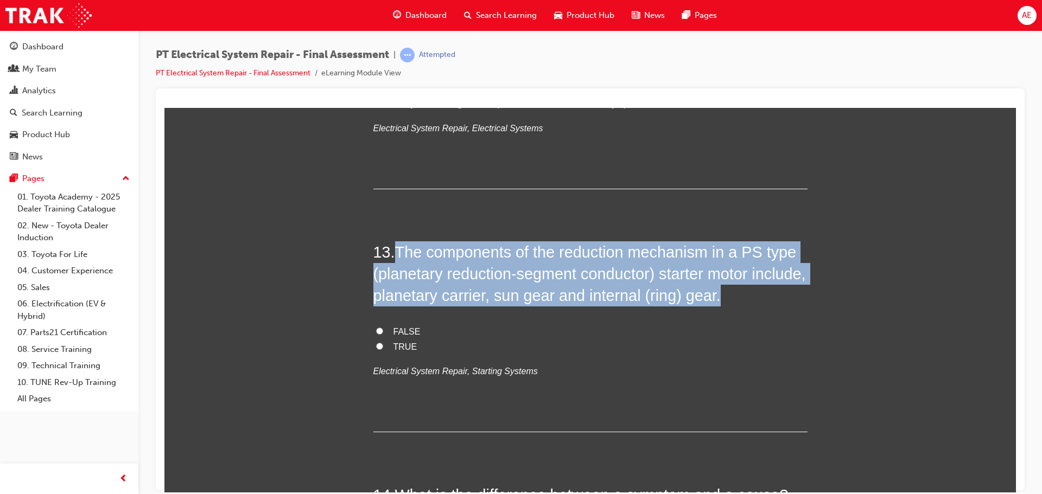
drag, startPoint x: 772, startPoint y: 295, endPoint x: 391, endPoint y: 244, distance: 384.4
click at [391, 244] on h2 "13 . The components of the reduction mechanism in a PS type (planetary reductio…" at bounding box center [590, 274] width 434 height 66
copy h2 "The components of the reduction mechanism in a PS type (planetary reduction-seg…"
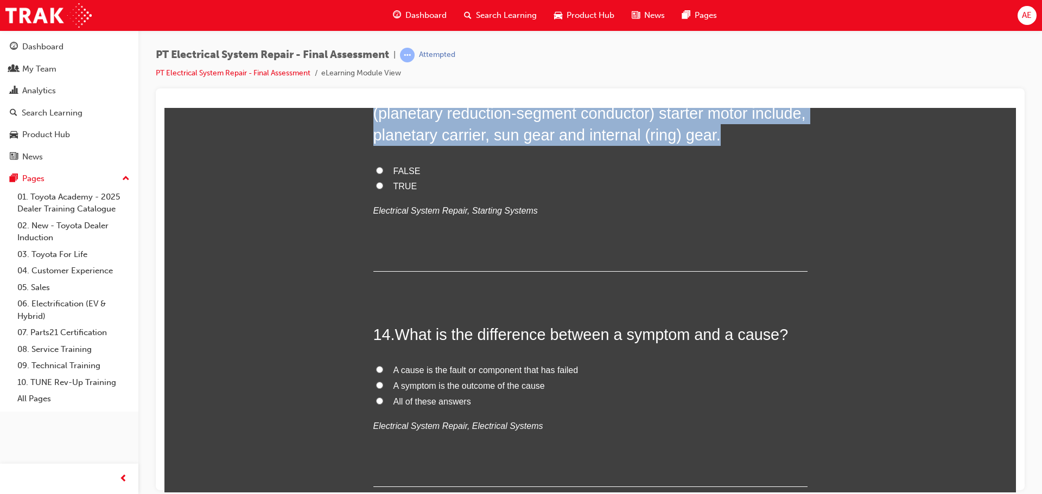
scroll to position [3202, 0]
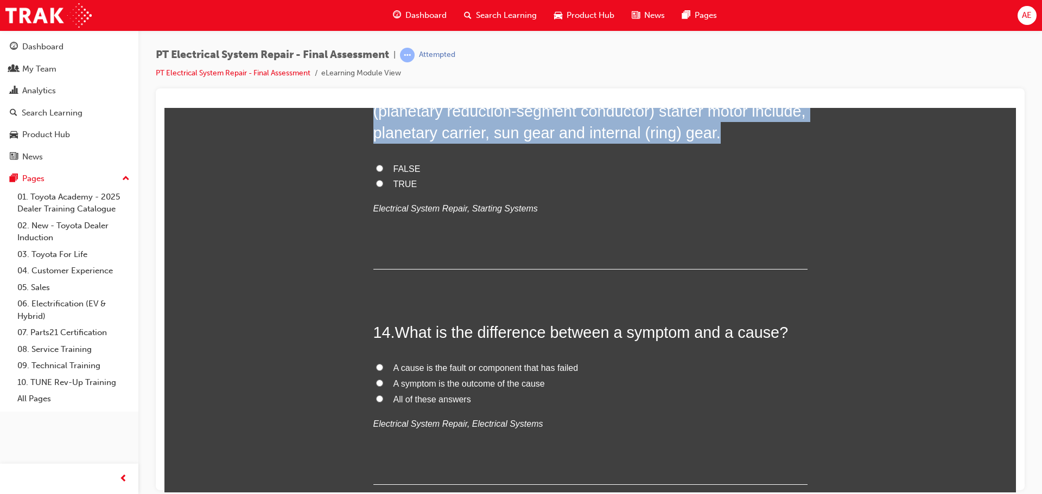
click at [376, 182] on input "TRUE" at bounding box center [379, 183] width 7 height 7
radio input "true"
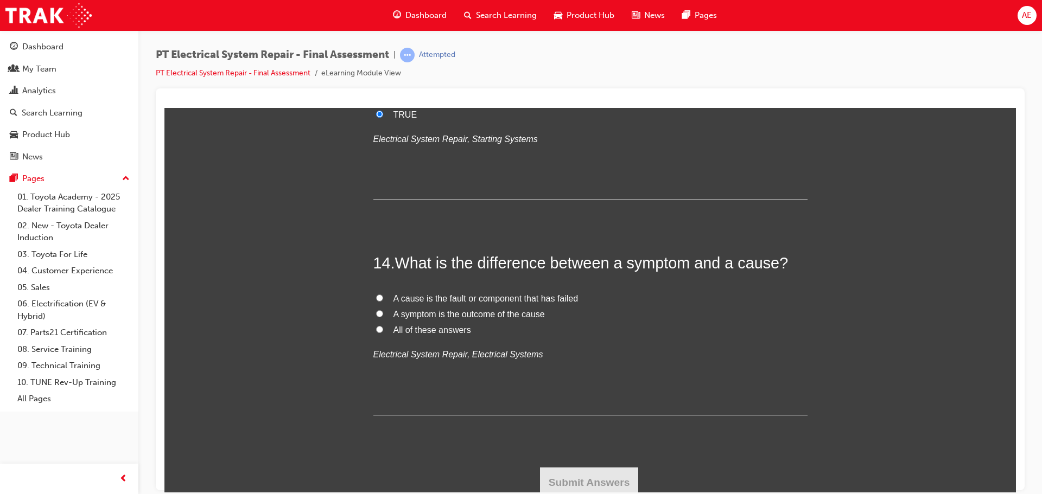
scroll to position [3276, 0]
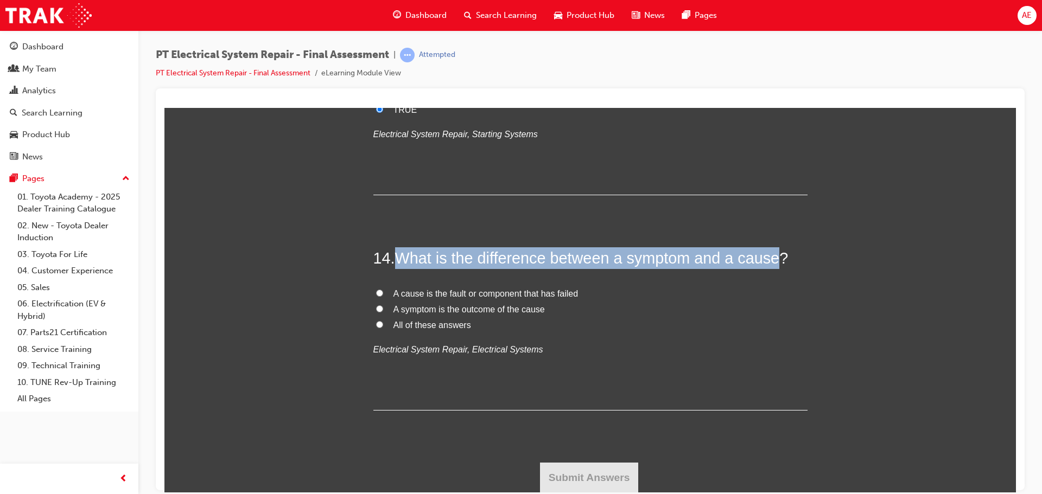
drag, startPoint x: 770, startPoint y: 257, endPoint x: 402, endPoint y: 246, distance: 368.6
click at [402, 247] on h2 "14 . What is the difference between a symptom and a cause?" at bounding box center [590, 258] width 434 height 22
click at [376, 323] on input "All of these answers" at bounding box center [379, 324] width 7 height 7
radio input "true"
click at [570, 470] on button "Submit Answers" at bounding box center [589, 477] width 99 height 30
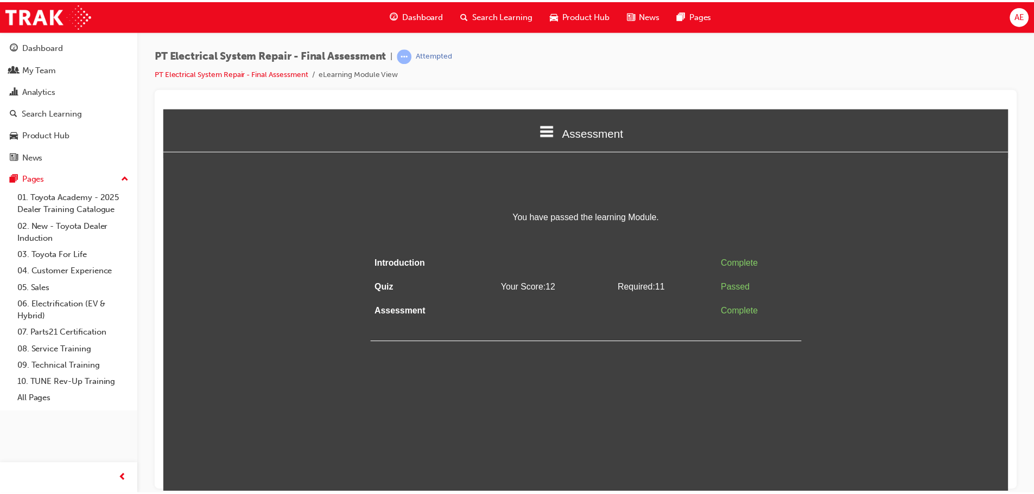
scroll to position [0, 0]
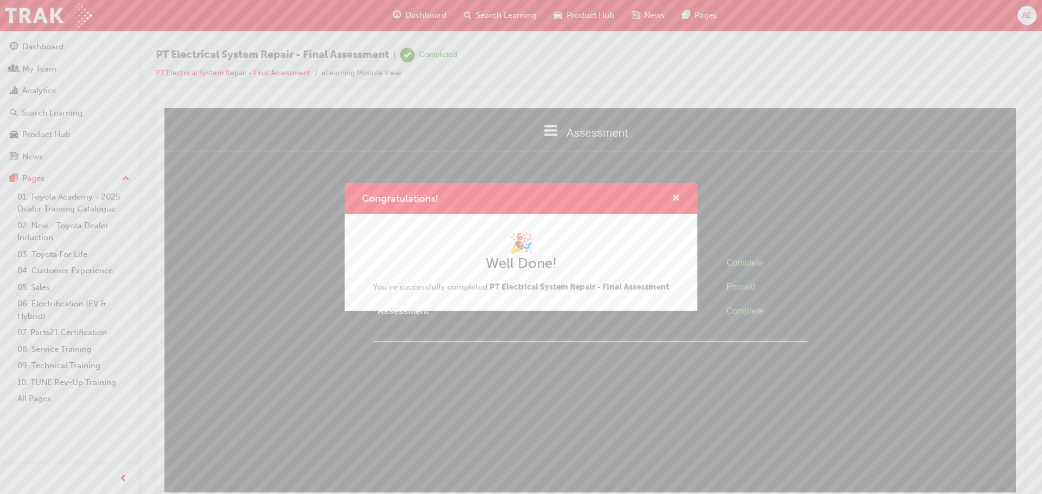
click at [677, 198] on span "cross-icon" at bounding box center [676, 199] width 8 height 10
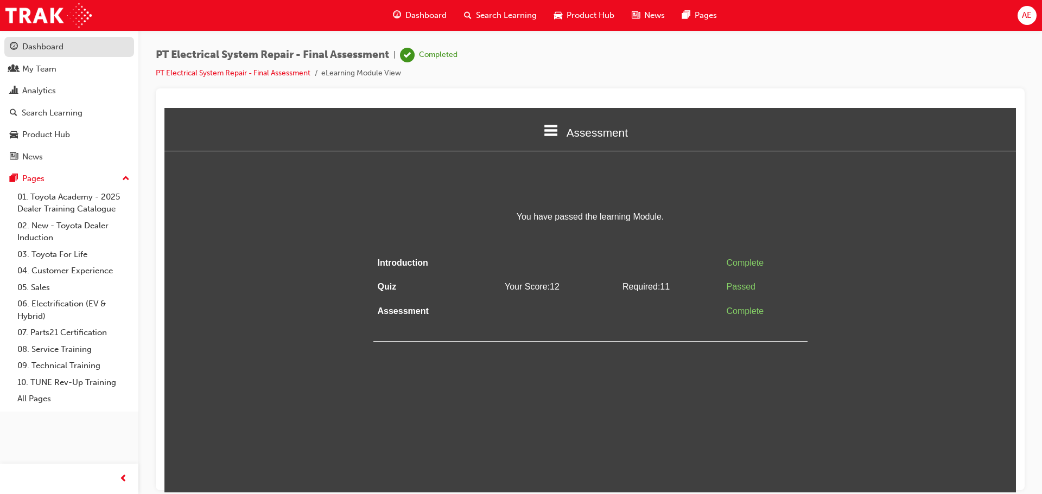
click at [29, 46] on div "Dashboard" at bounding box center [42, 47] width 41 height 12
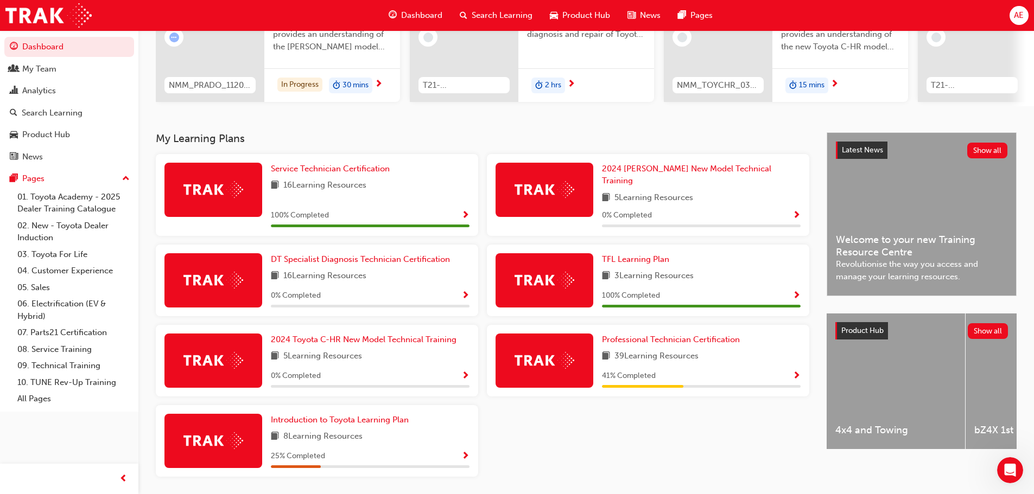
scroll to position [163, 0]
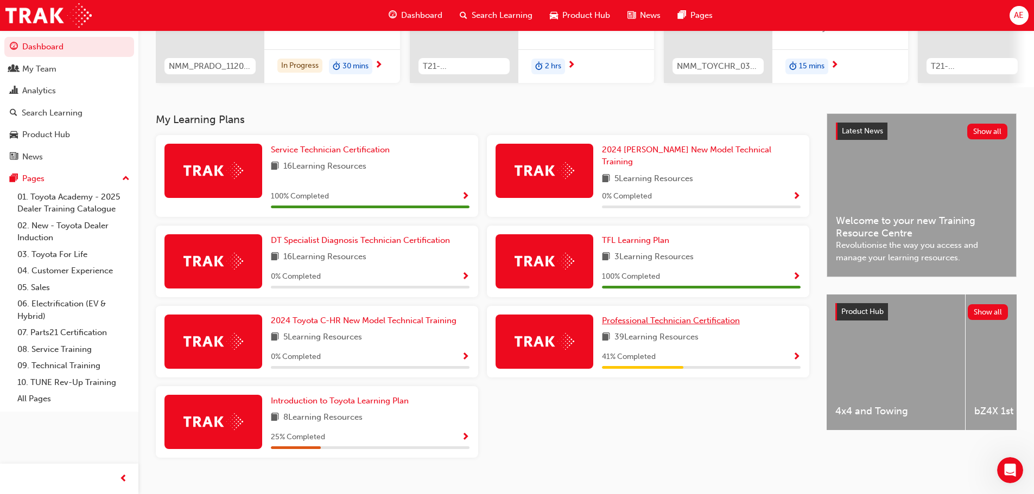
click at [670, 316] on span "Professional Technician Certification" at bounding box center [671, 321] width 138 height 10
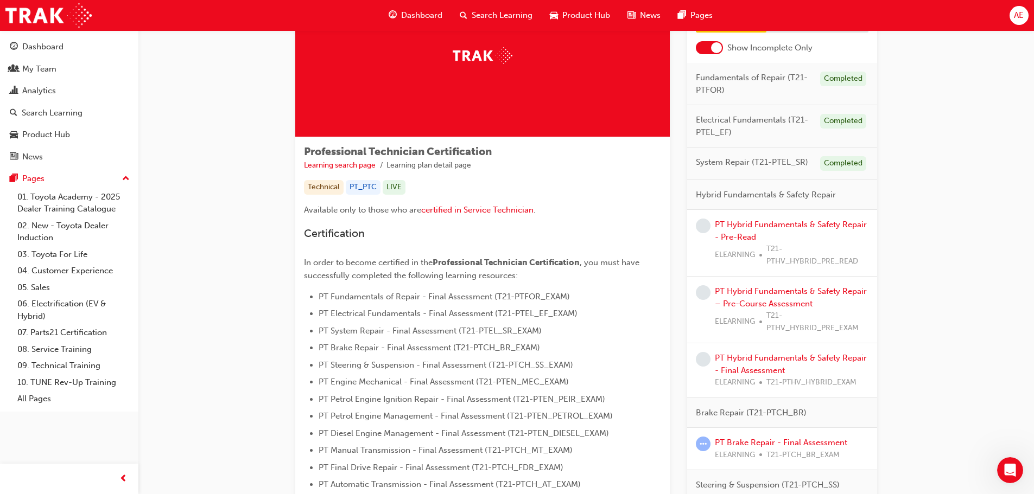
scroll to position [109, 0]
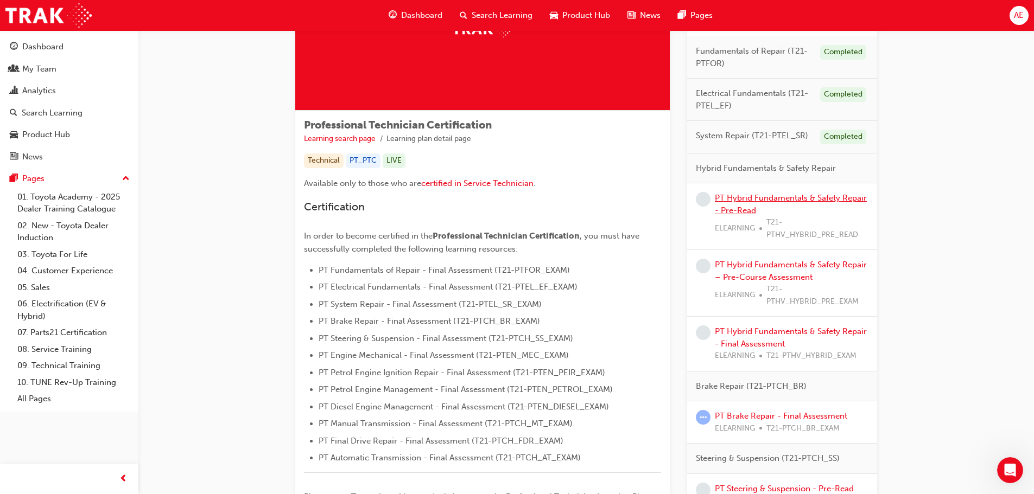
click at [745, 202] on link "PT Hybrid Fundamentals & Safety Repair - Pre-Read" at bounding box center [791, 204] width 152 height 22
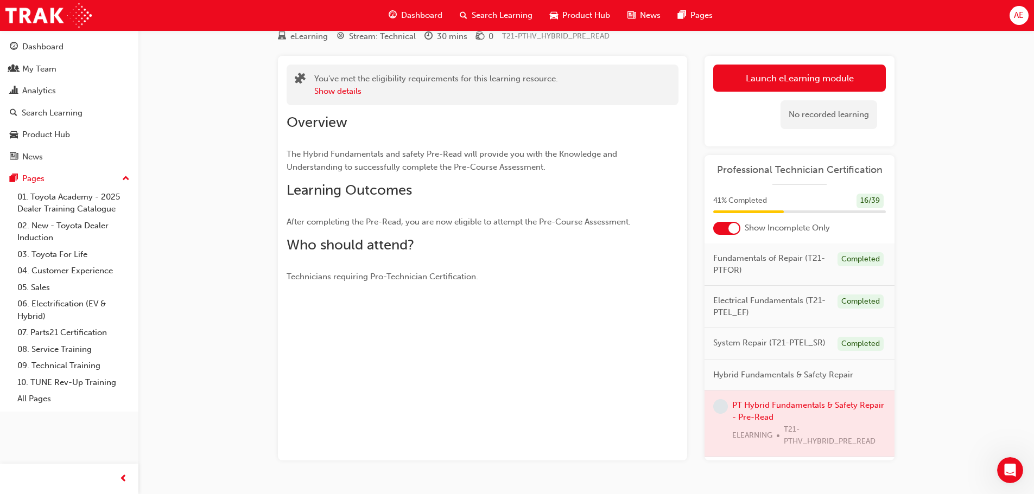
scroll to position [16, 0]
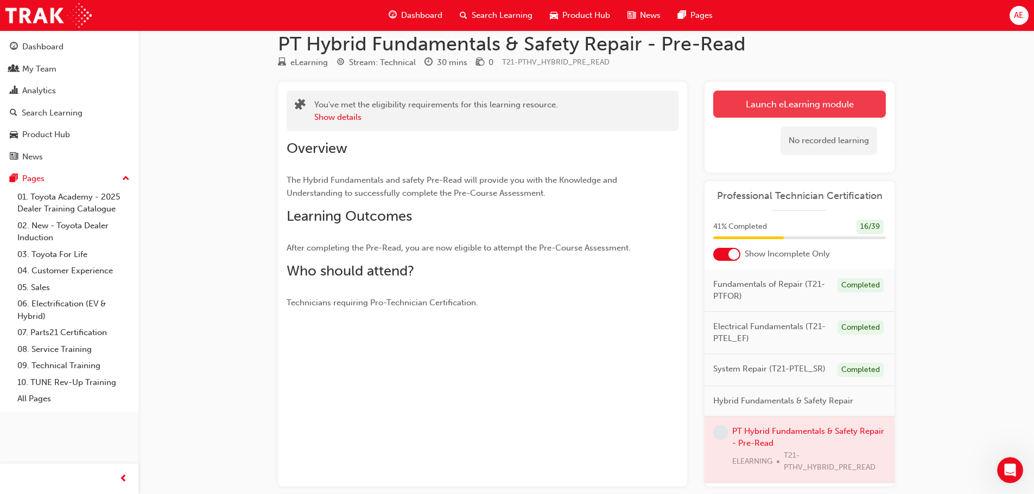
click at [771, 108] on link "Launch eLearning module" at bounding box center [799, 104] width 173 height 27
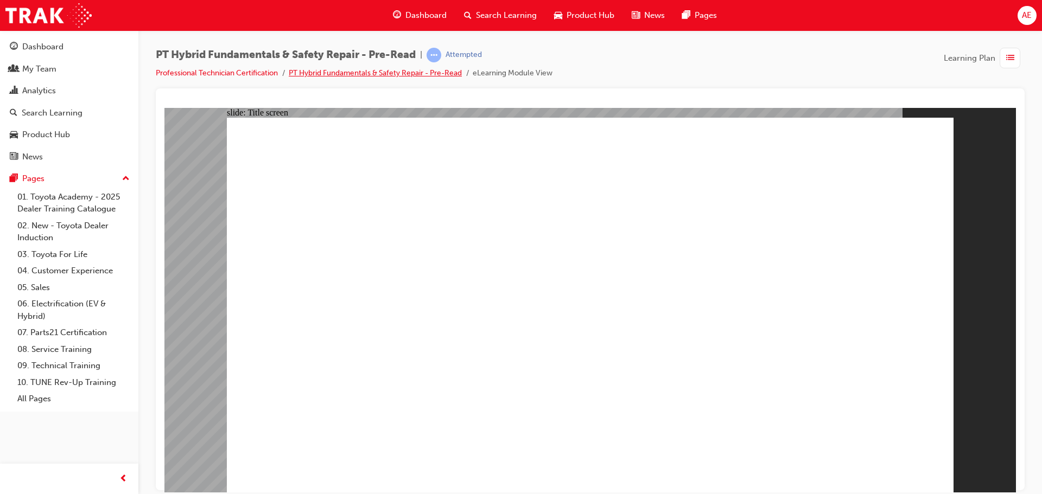
click at [357, 75] on link "PT Hybrid Fundamentals & Safety Repair - Pre-Read" at bounding box center [375, 72] width 173 height 9
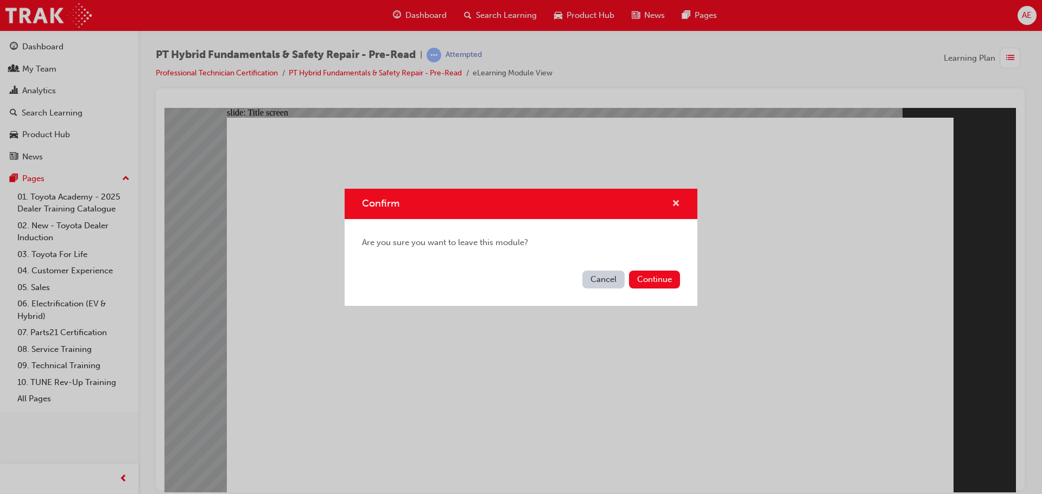
click at [673, 204] on span "cross-icon" at bounding box center [676, 205] width 8 height 10
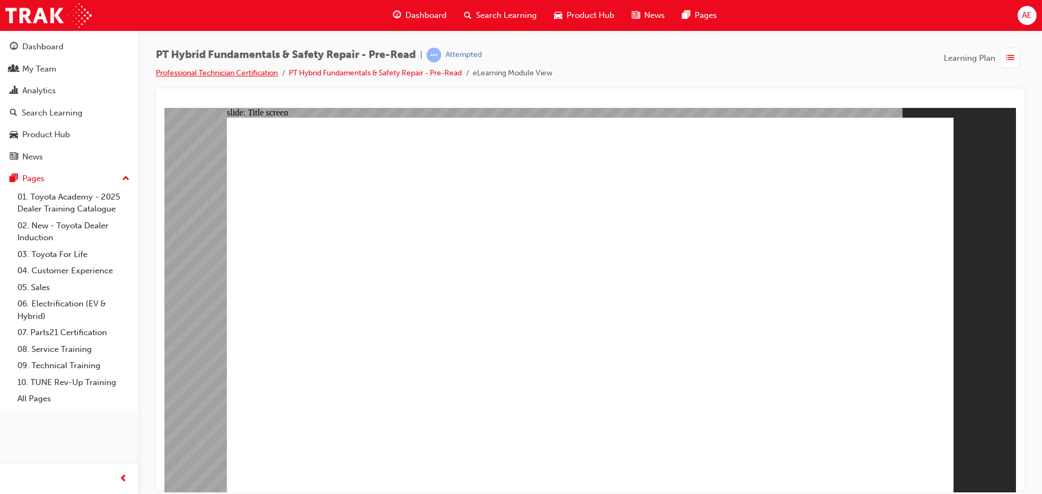
click at [250, 73] on link "Professional Technician Certification" at bounding box center [217, 72] width 122 height 9
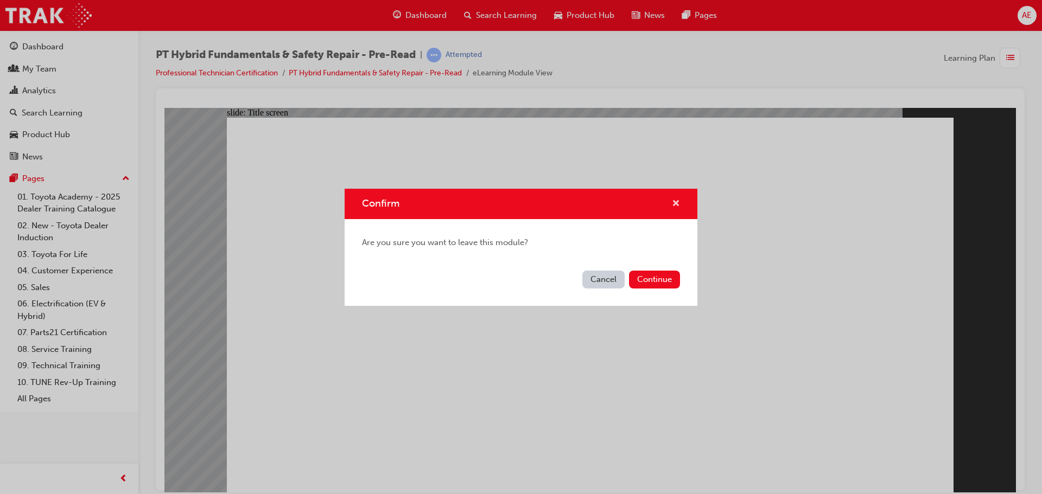
click at [673, 202] on span "cross-icon" at bounding box center [676, 205] width 8 height 10
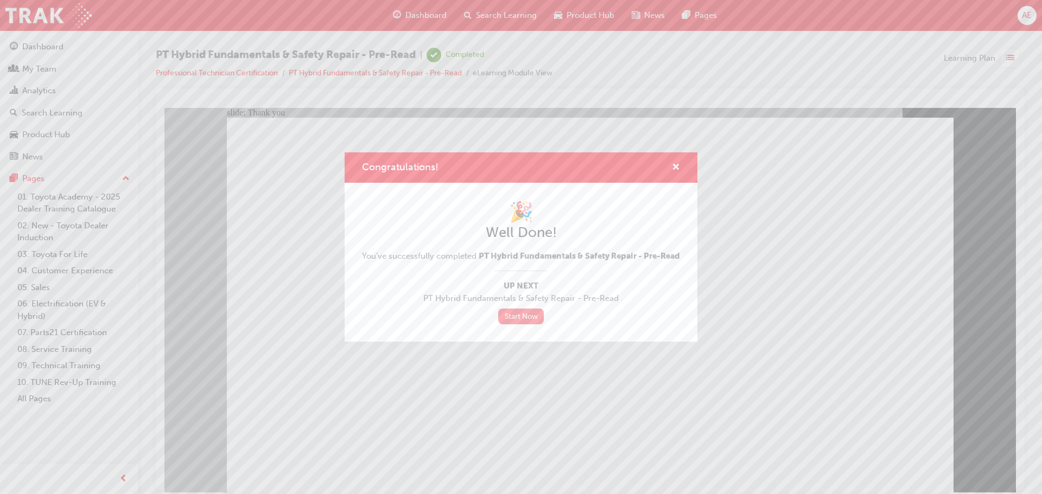
click at [528, 320] on link "Start Now" at bounding box center [521, 317] width 46 height 16
click at [519, 321] on link "Start Now" at bounding box center [521, 317] width 46 height 16
click at [511, 321] on link "Start Now" at bounding box center [521, 317] width 46 height 16
click at [674, 163] on span "cross-icon" at bounding box center [676, 168] width 8 height 10
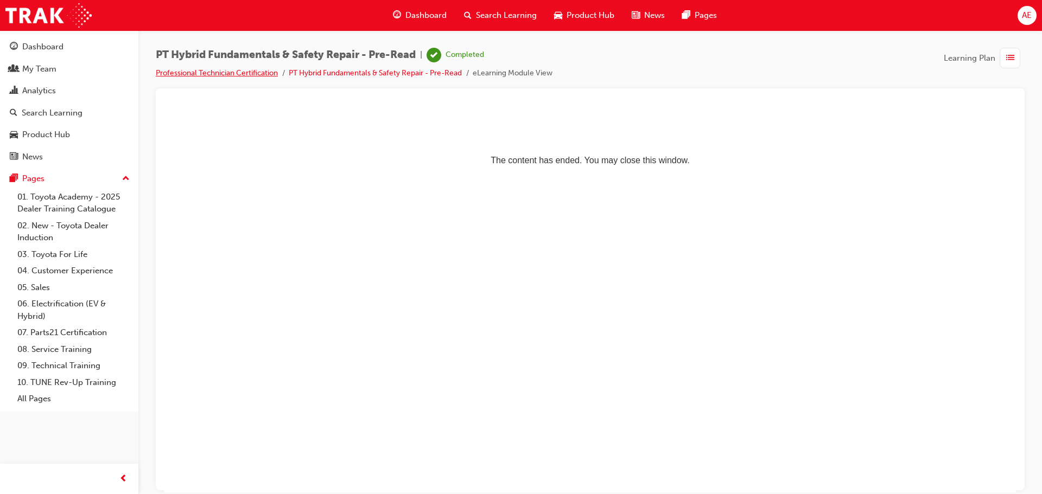
click at [181, 73] on link "Professional Technician Certification" at bounding box center [217, 72] width 122 height 9
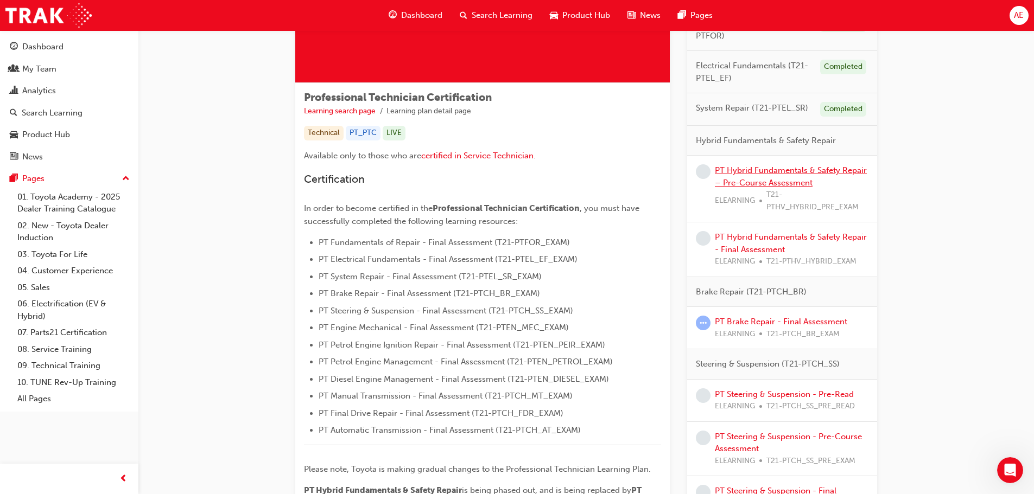
scroll to position [163, 0]
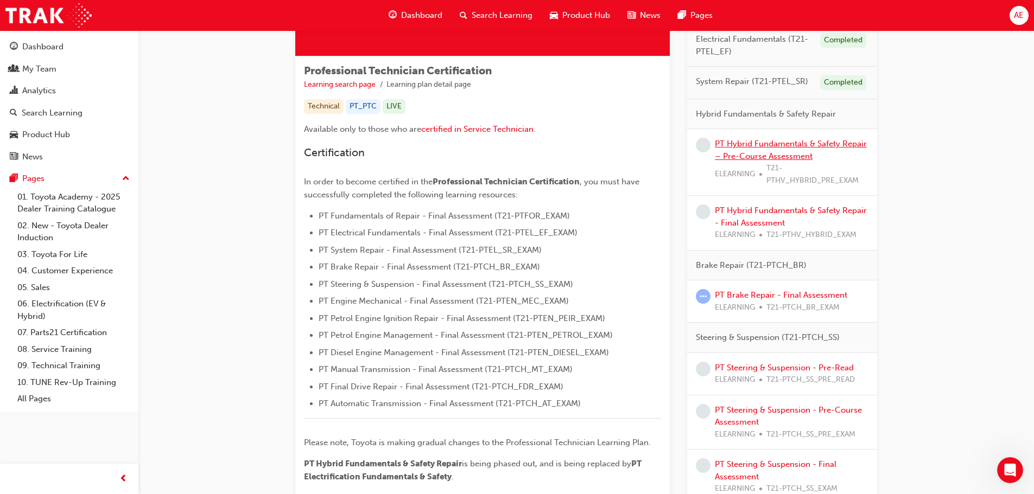
click at [773, 152] on link "PT Hybrid Fundamentals & Safety Repair – Pre-Course Assessment" at bounding box center [791, 150] width 152 height 22
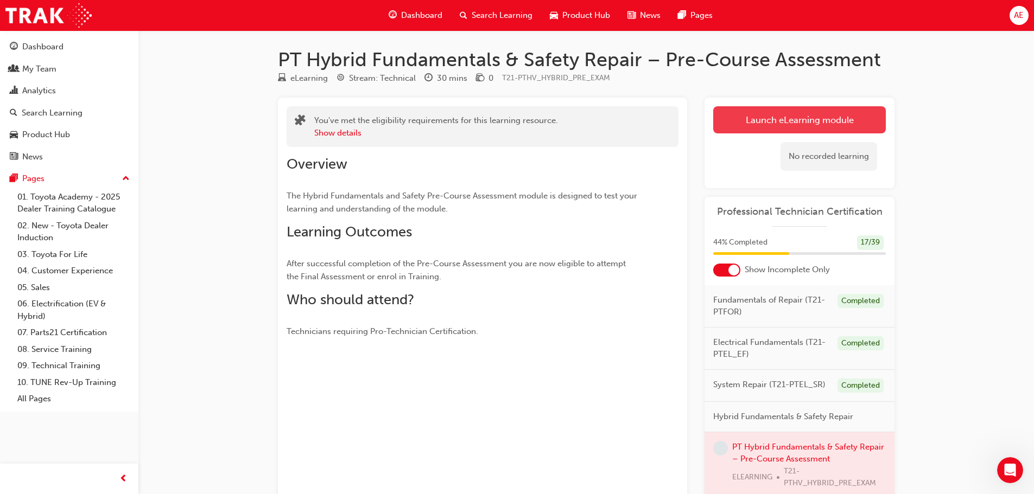
click at [769, 122] on link "Launch eLearning module" at bounding box center [799, 119] width 173 height 27
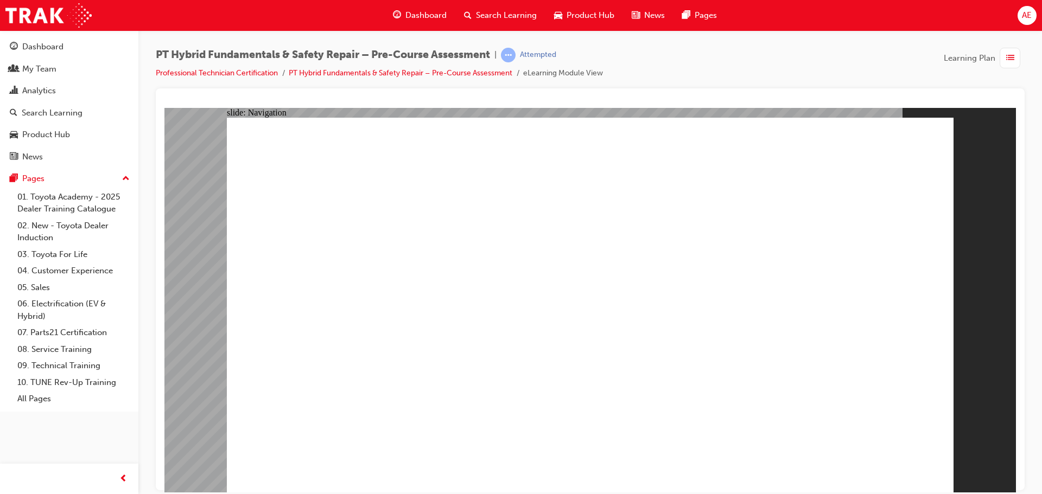
radio input "true"
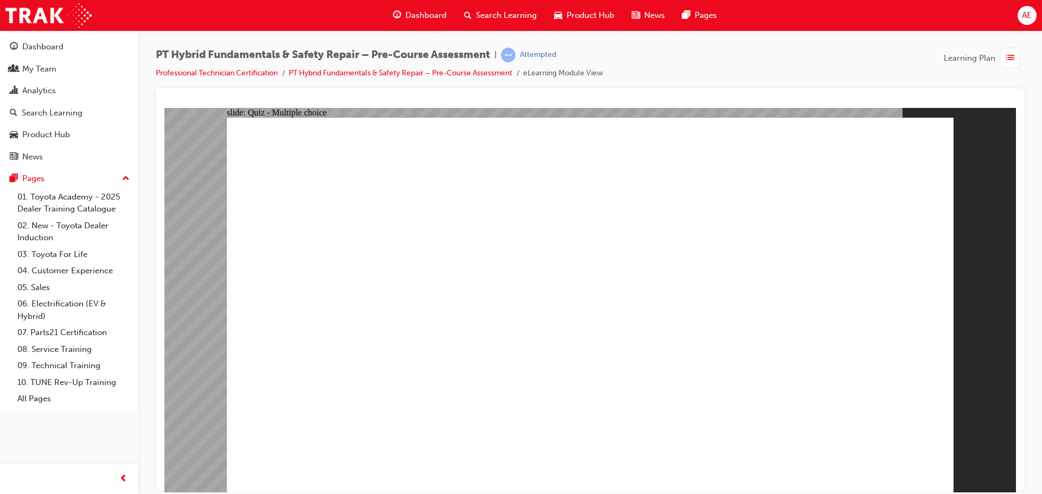
radio input "true"
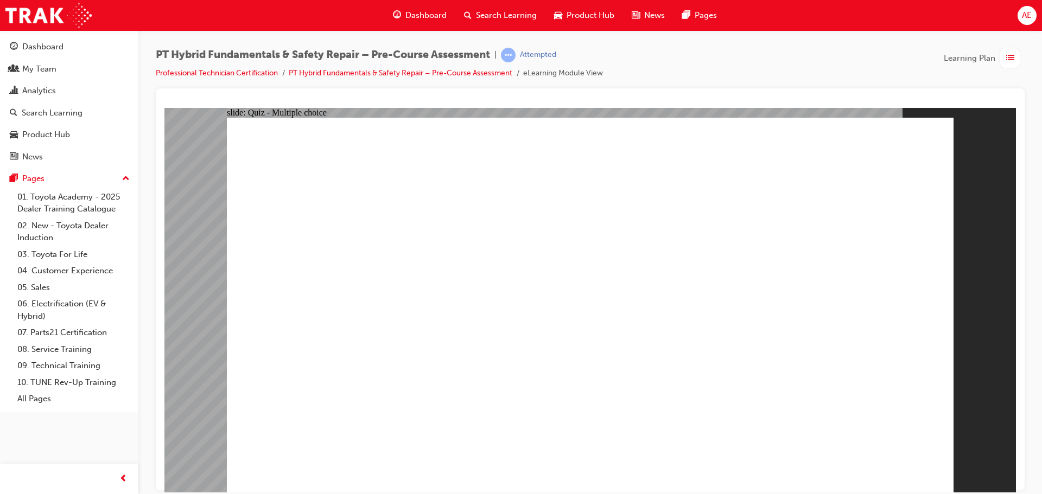
radio input "true"
drag, startPoint x: 814, startPoint y: 179, endPoint x: 438, endPoint y: 166, distance: 376.8
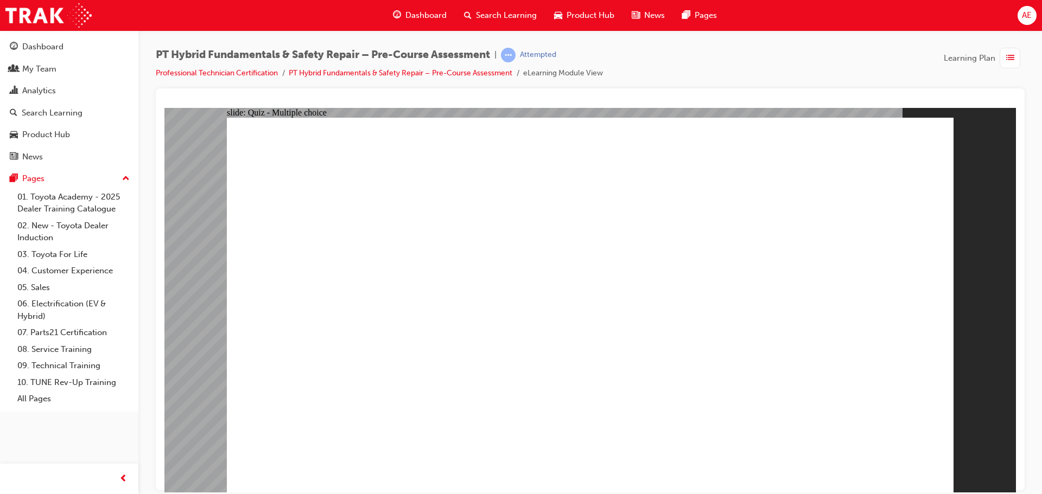
drag, startPoint x: 372, startPoint y: 177, endPoint x: 794, endPoint y: 189, distance: 422.3
drag, startPoint x: 825, startPoint y: 181, endPoint x: 437, endPoint y: 161, distance: 388.5
drag, startPoint x: 805, startPoint y: 180, endPoint x: 517, endPoint y: 175, distance: 287.6
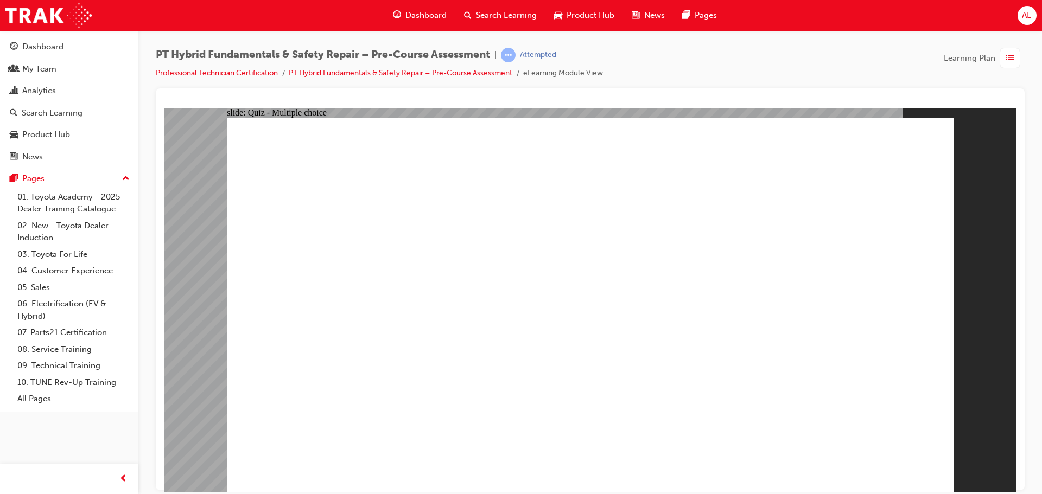
checkbox input "true"
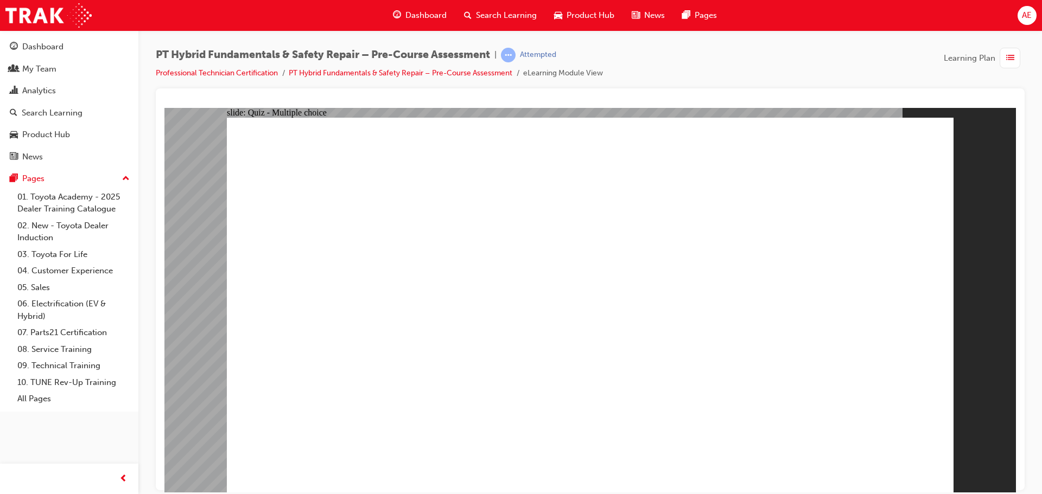
checkbox input "true"
radio input "true"
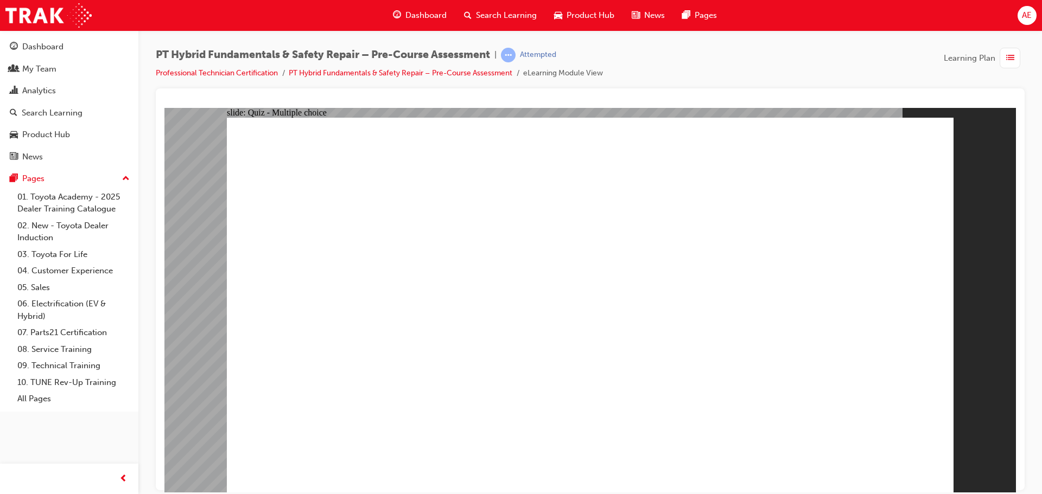
radio input "true"
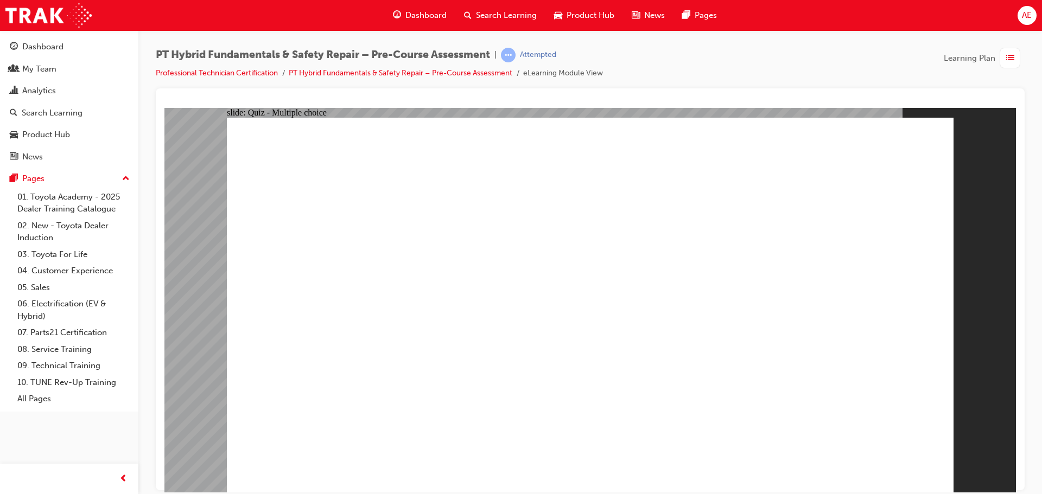
radio input "false"
radio input "true"
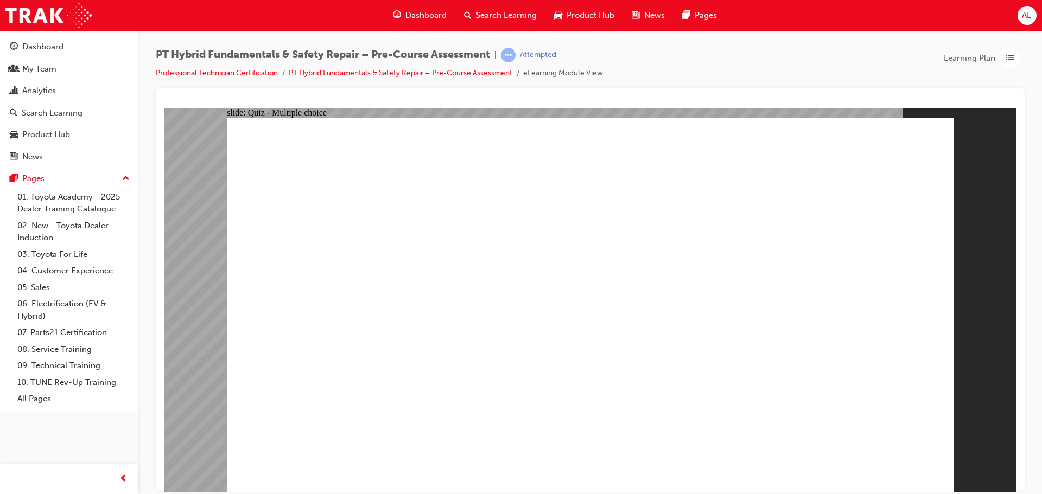
radio input "true"
click at [1006, 54] on span "list-icon" at bounding box center [1010, 59] width 8 height 14
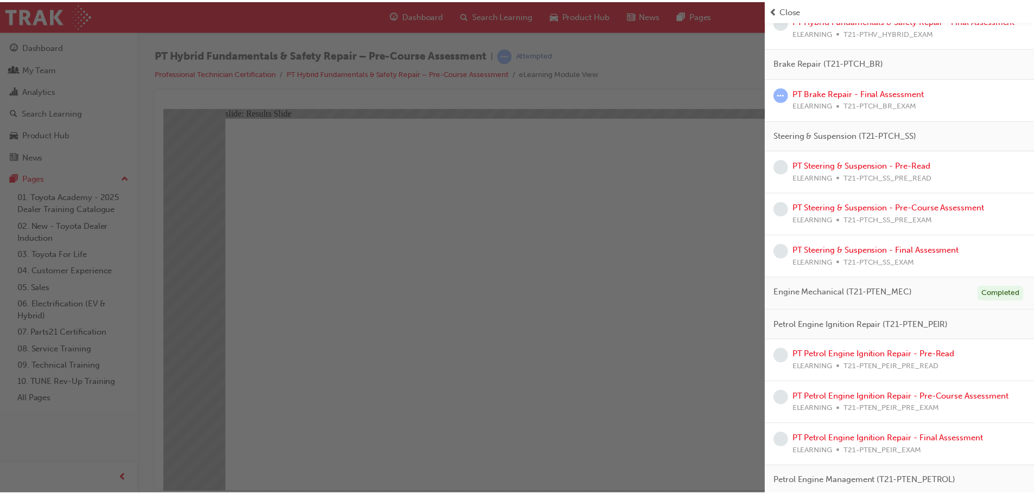
scroll to position [271, 0]
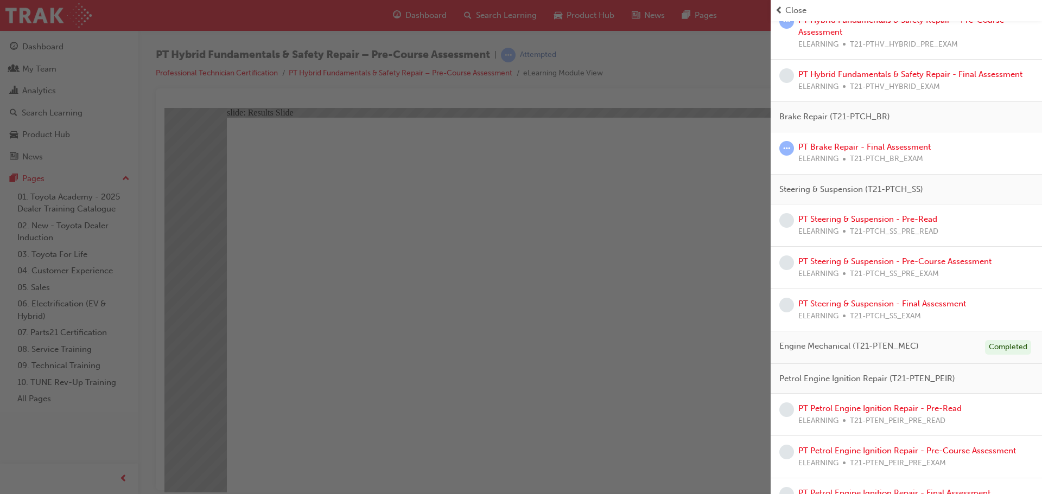
click at [580, 428] on div "button" at bounding box center [385, 247] width 771 height 494
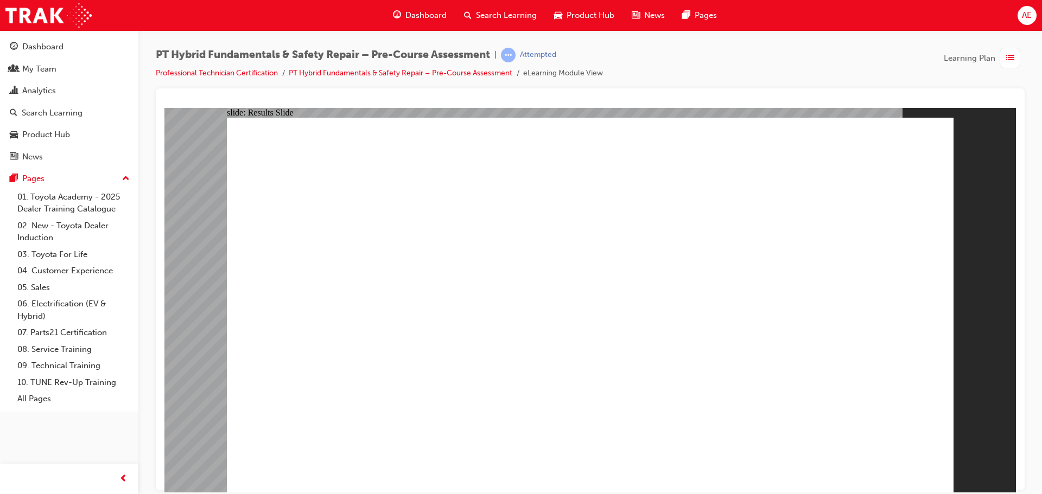
drag, startPoint x: 481, startPoint y: 303, endPoint x: 490, endPoint y: 282, distance: 22.4
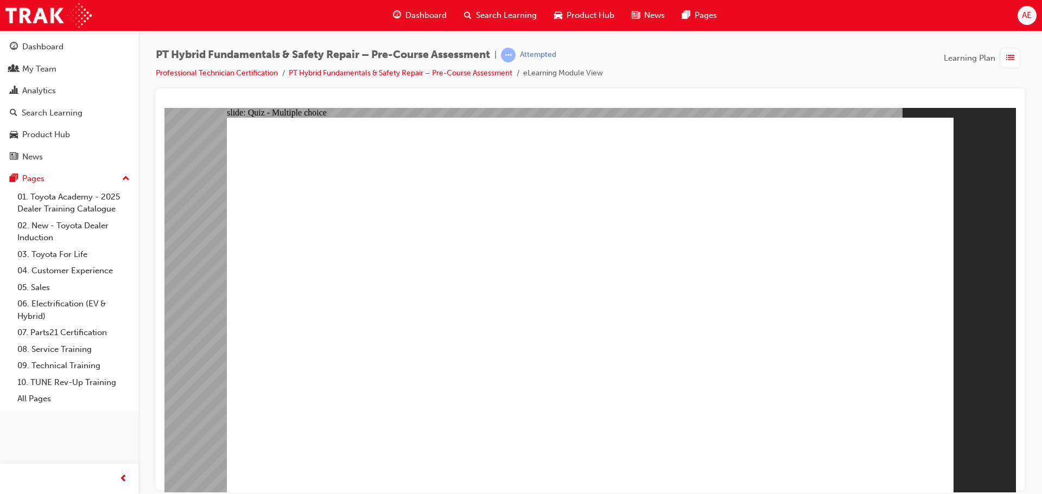
drag, startPoint x: 431, startPoint y: 335, endPoint x: 426, endPoint y: 353, distance: 18.2
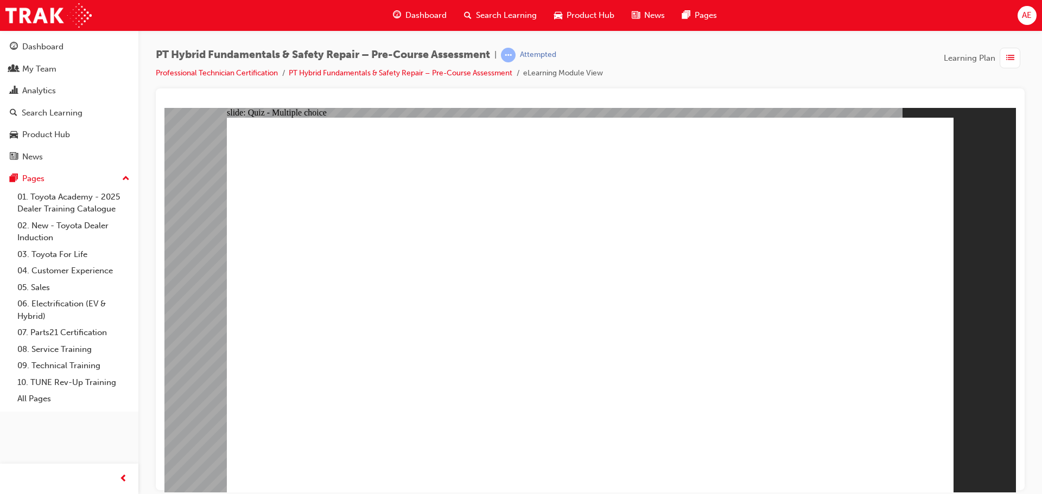
drag, startPoint x: 405, startPoint y: 427, endPoint x: 411, endPoint y: 451, distance: 25.7
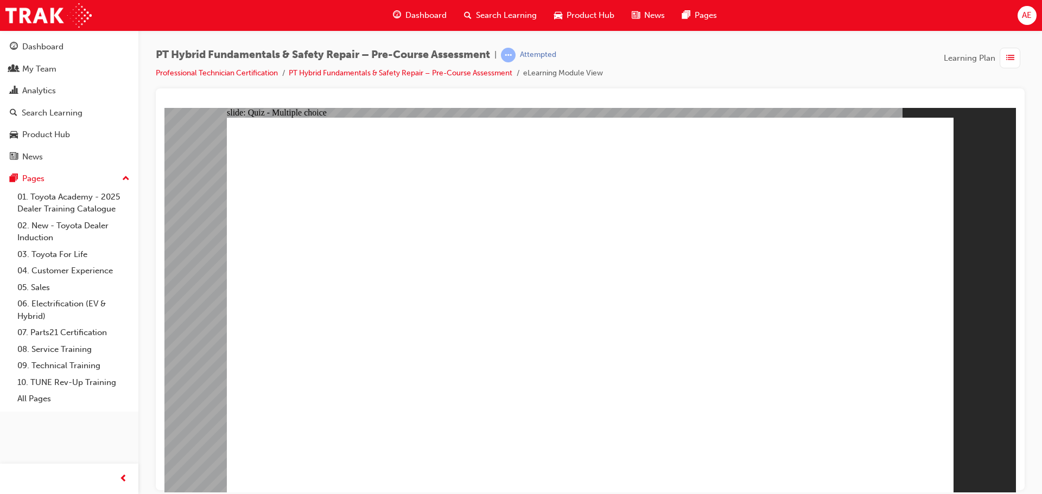
drag, startPoint x: 462, startPoint y: 453, endPoint x: 430, endPoint y: 361, distance: 97.1
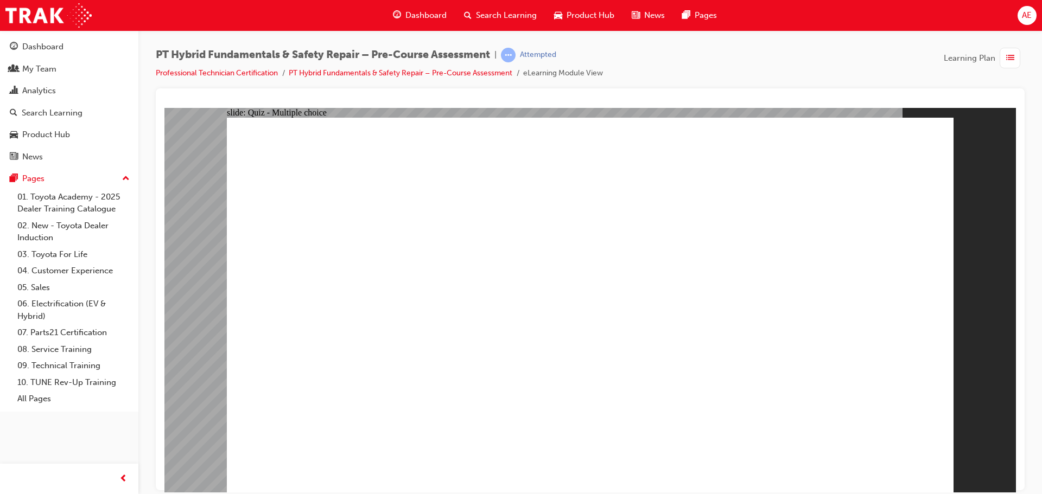
drag, startPoint x: 448, startPoint y: 296, endPoint x: 442, endPoint y: 297, distance: 6.5
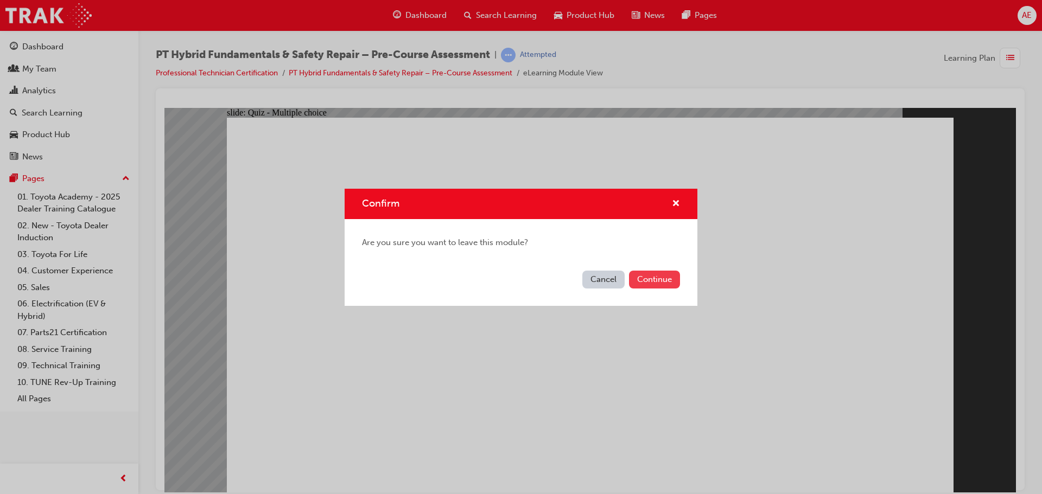
click at [663, 278] on button "Continue" at bounding box center [654, 280] width 51 height 18
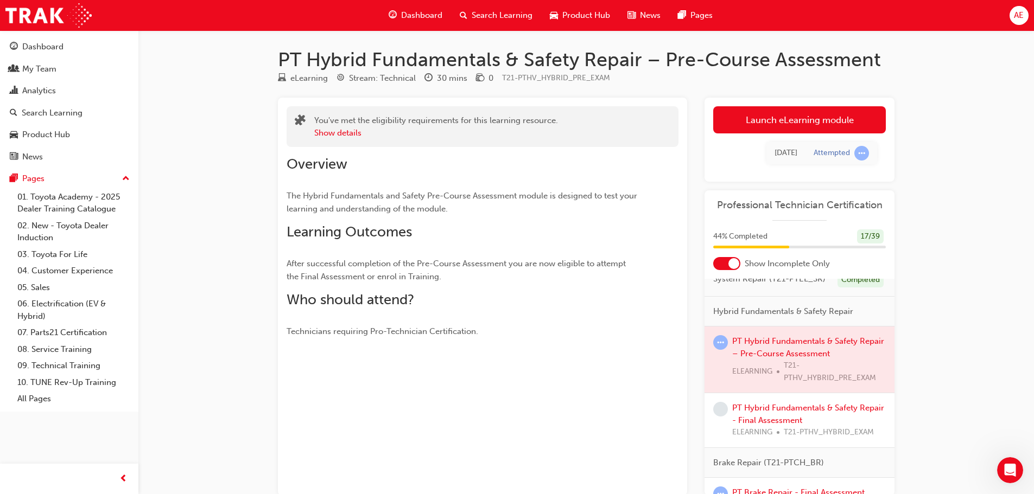
scroll to position [109, 0]
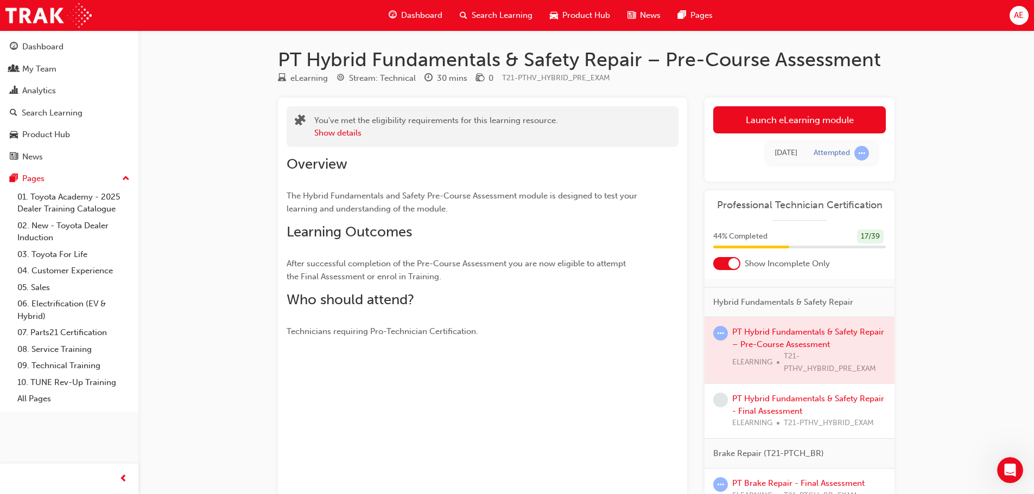
click at [784, 344] on div at bounding box center [799, 350] width 190 height 66
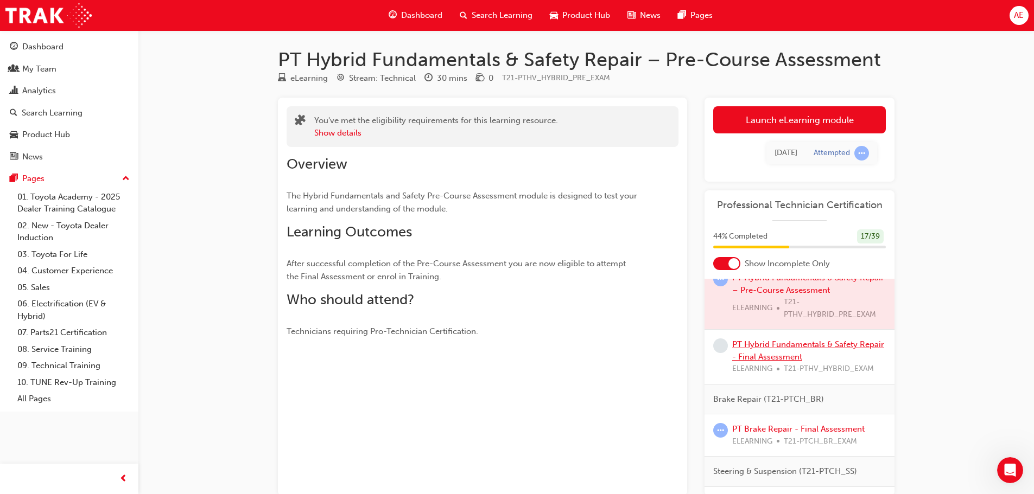
click at [780, 357] on link "PT Hybrid Fundamentals & Safety Repair - Final Assessment" at bounding box center [808, 351] width 152 height 22
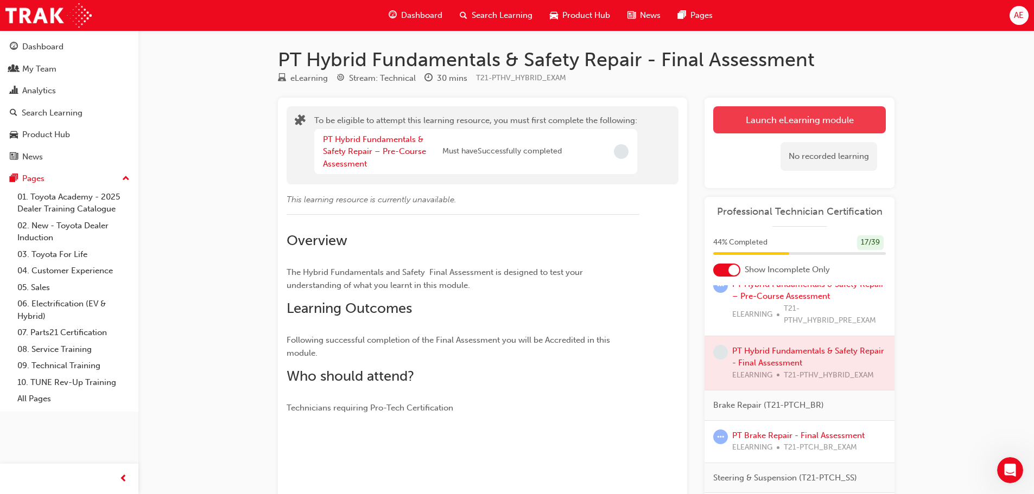
click at [774, 122] on button "Launch eLearning module" at bounding box center [799, 119] width 173 height 27
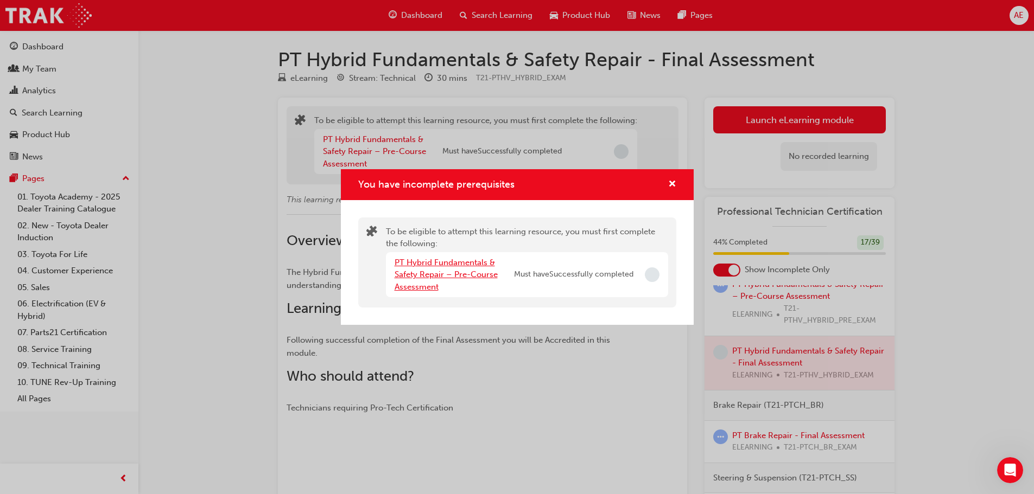
click at [428, 266] on link "PT Hybrid Fundamentals & Safety Repair – Pre-Course Assessment" at bounding box center [445, 275] width 103 height 34
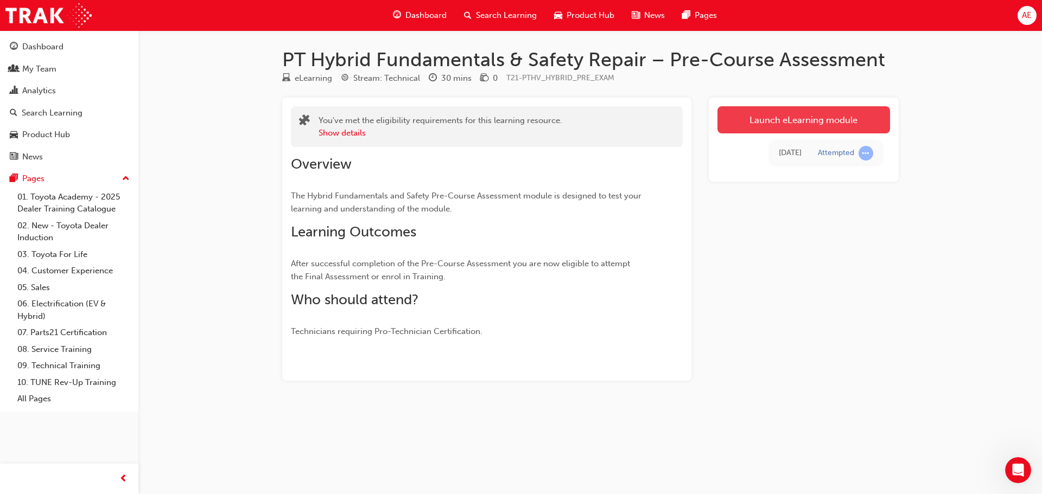
click at [758, 125] on link "Launch eLearning module" at bounding box center [803, 119] width 173 height 27
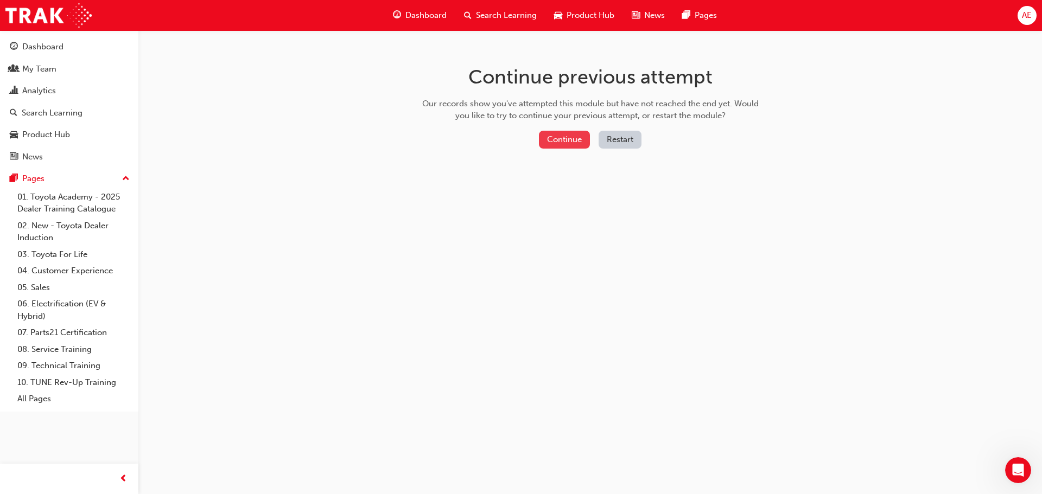
click at [550, 141] on button "Continue" at bounding box center [564, 140] width 51 height 18
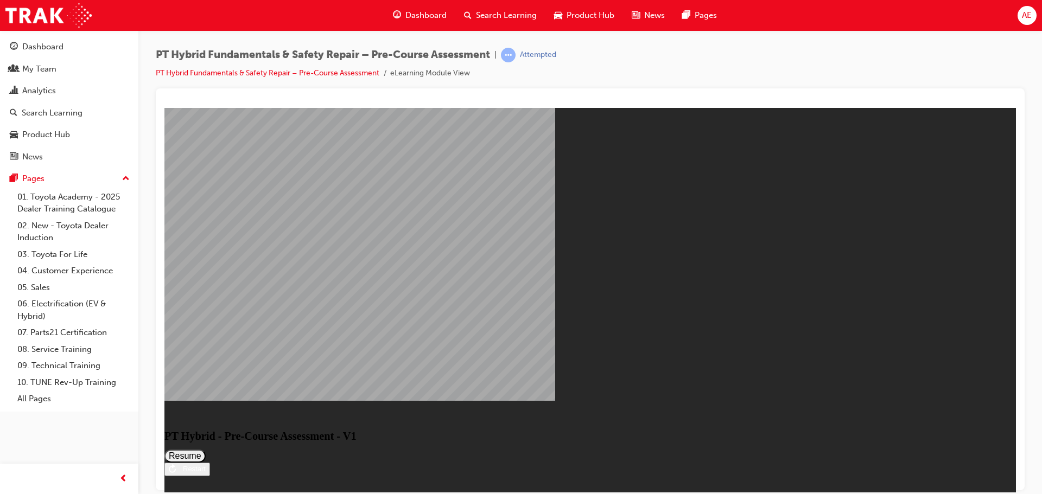
click at [206, 449] on button "Resume" at bounding box center [184, 455] width 41 height 13
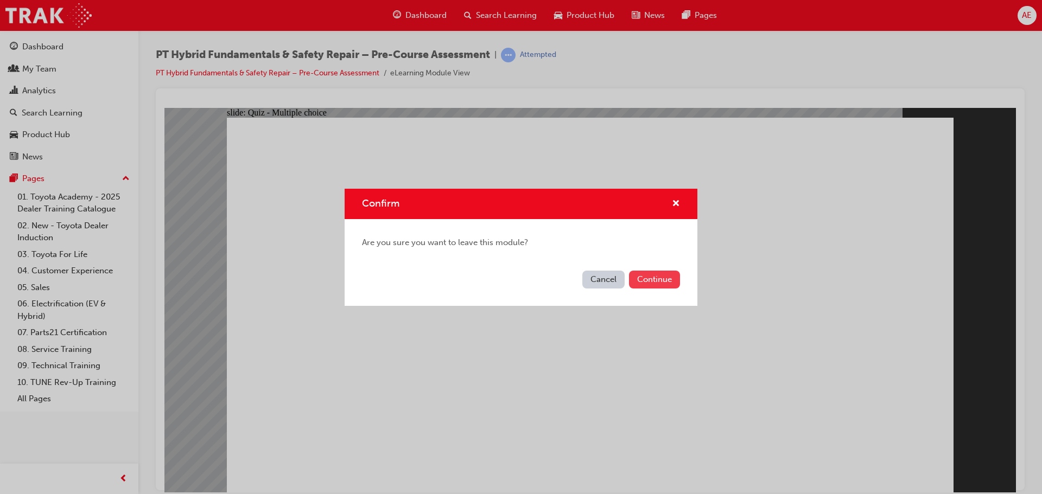
click at [663, 279] on button "Continue" at bounding box center [654, 280] width 51 height 18
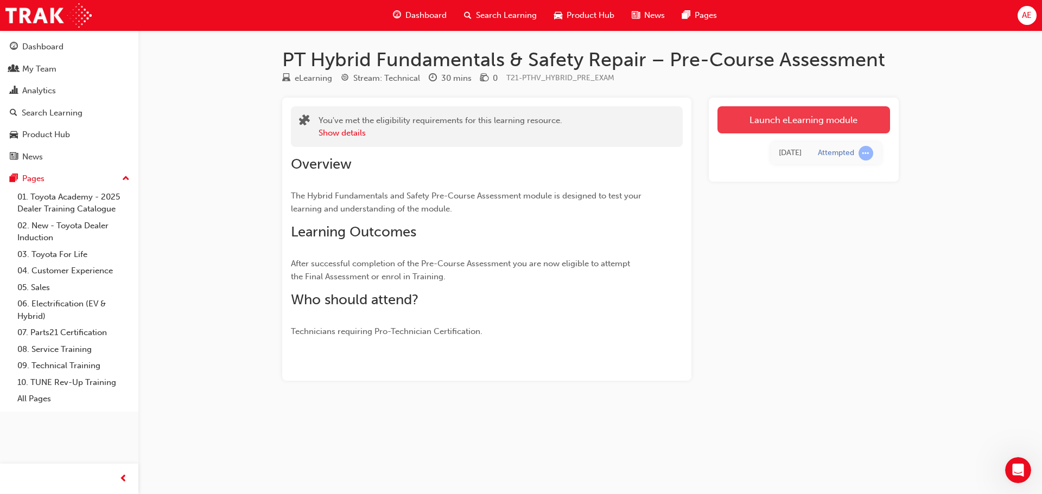
click at [777, 120] on link "Launch eLearning module" at bounding box center [803, 119] width 173 height 27
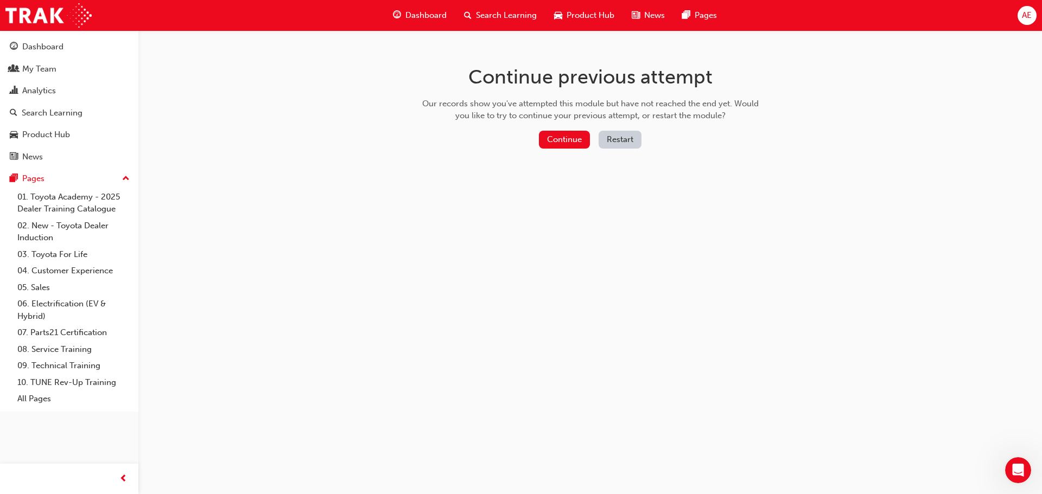
click at [617, 139] on button "Restart" at bounding box center [620, 140] width 43 height 18
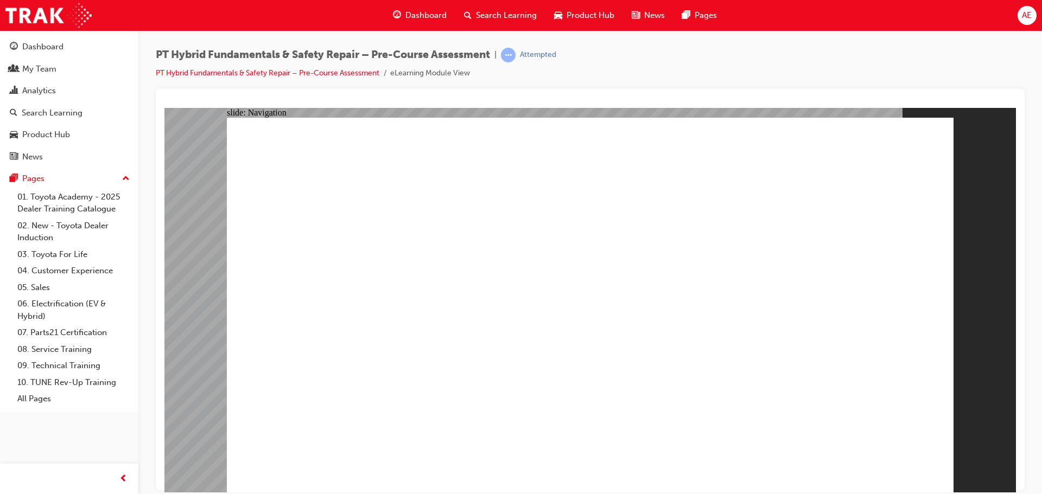
radio input "true"
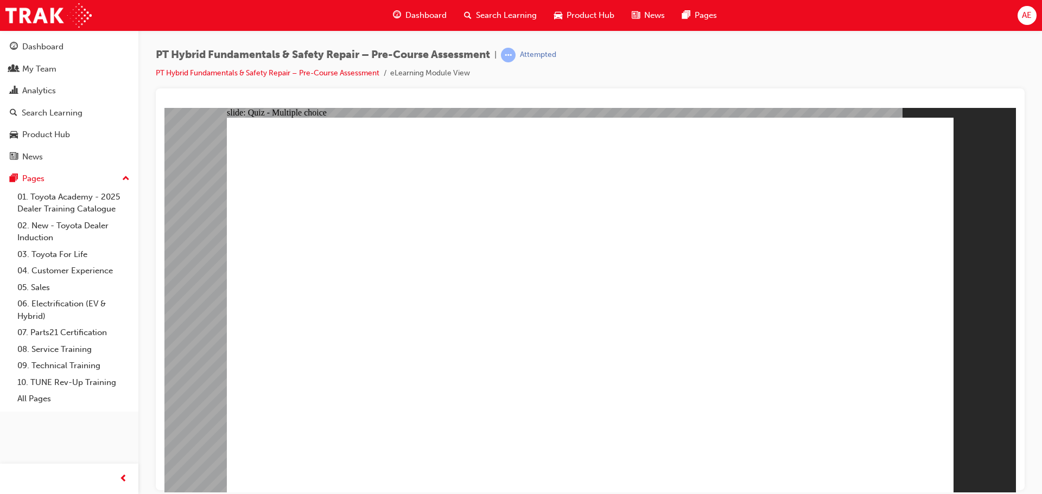
radio input "true"
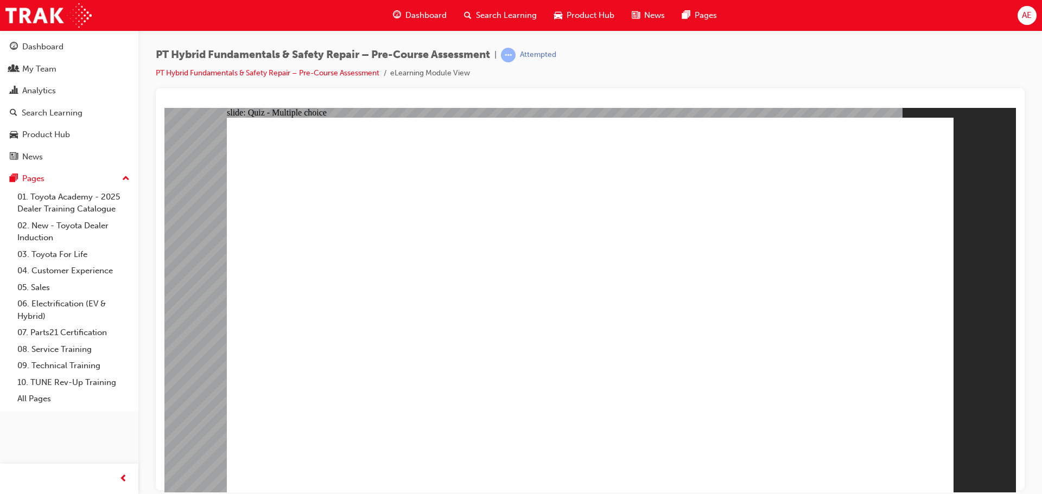
radio input "true"
checkbox input "true"
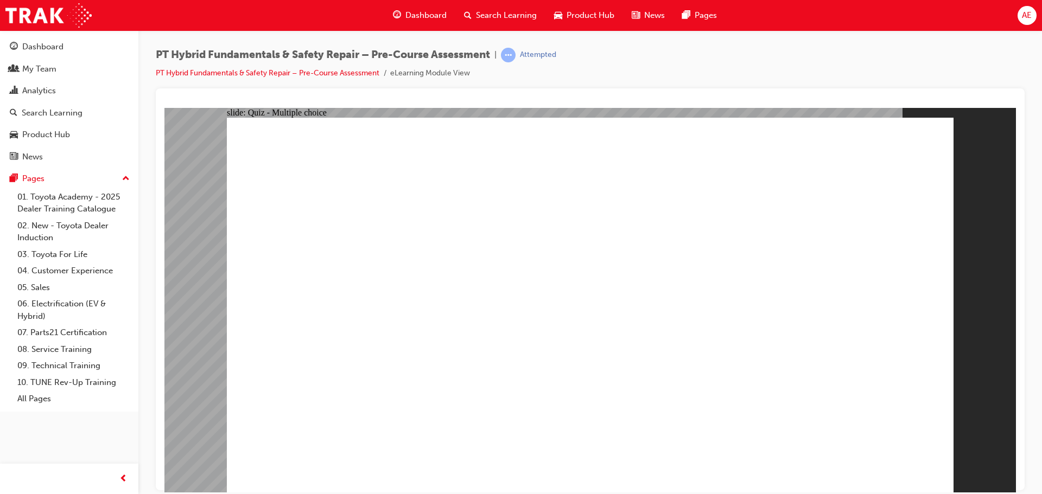
checkbox input "true"
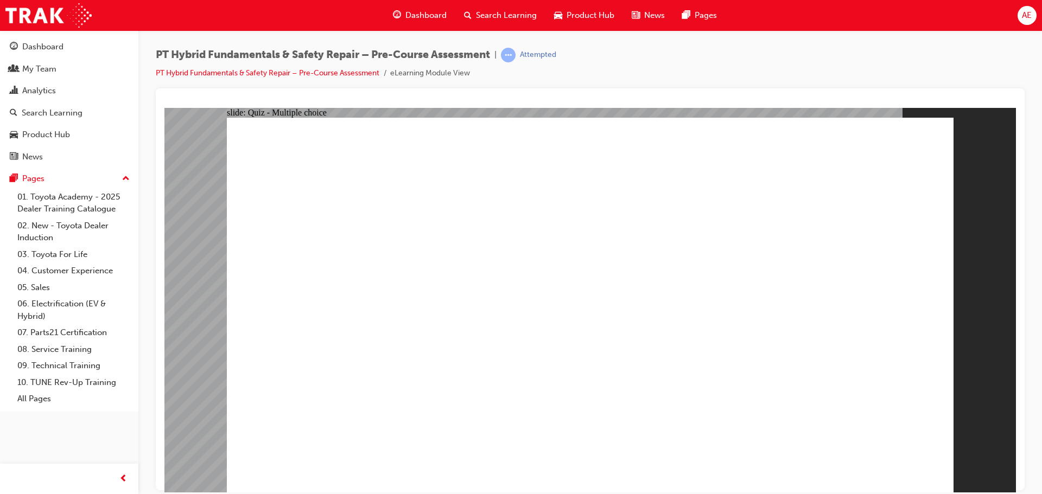
radio input "true"
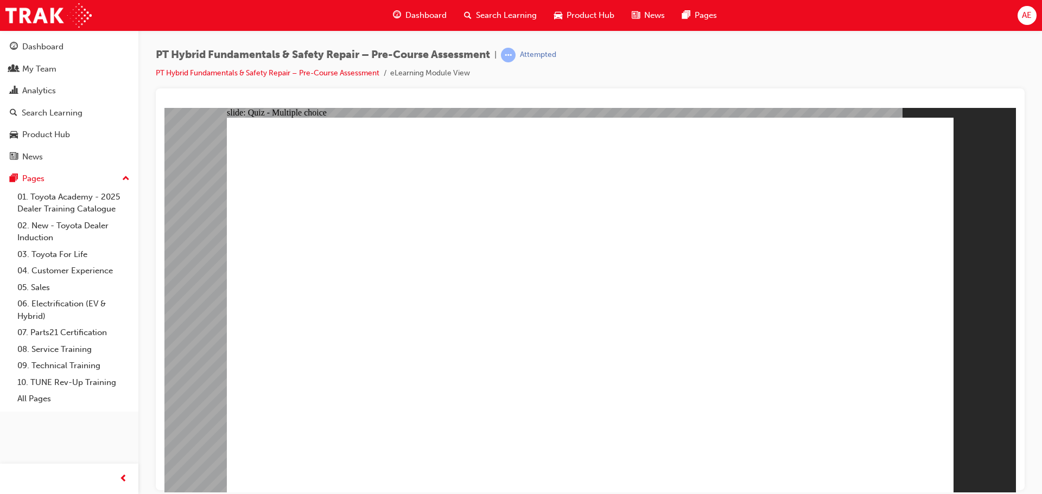
radio input "true"
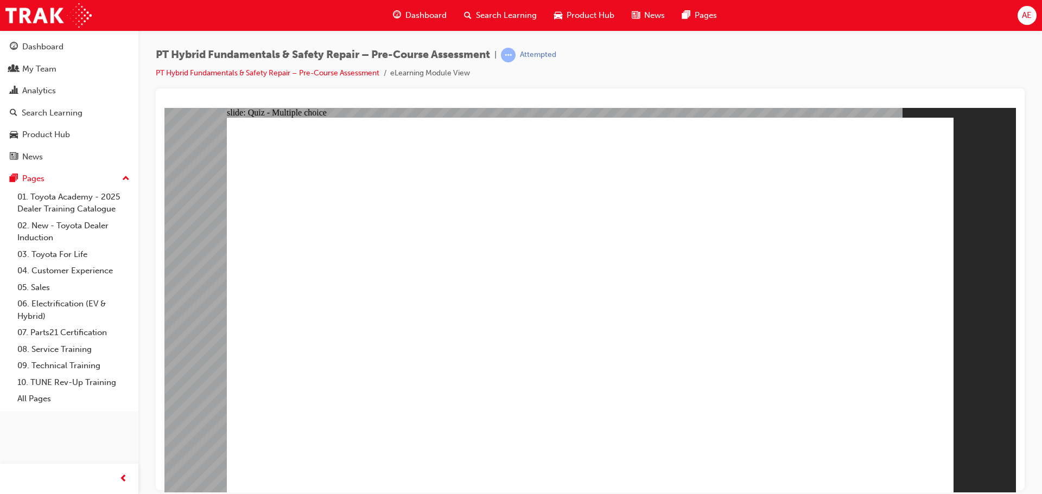
radio input "true"
